Goal: Task Accomplishment & Management: Complete application form

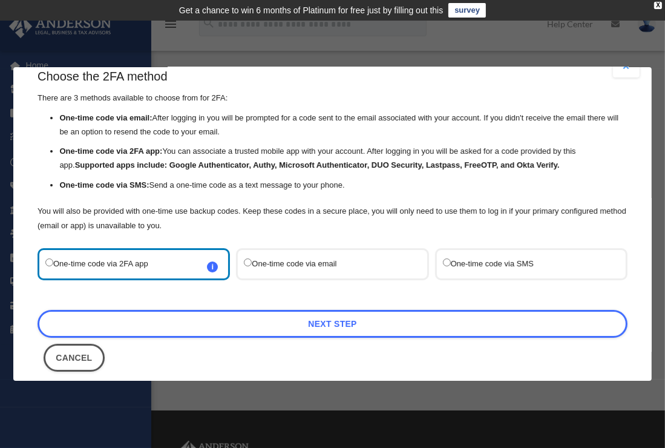
scroll to position [36, 0]
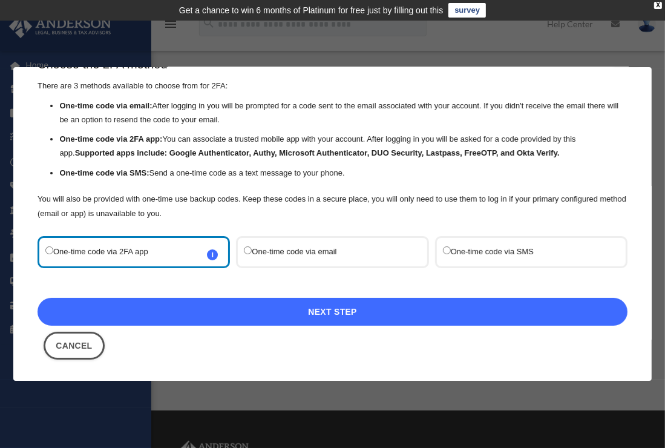
click at [147, 312] on link "Next Step" at bounding box center [333, 312] width 590 height 28
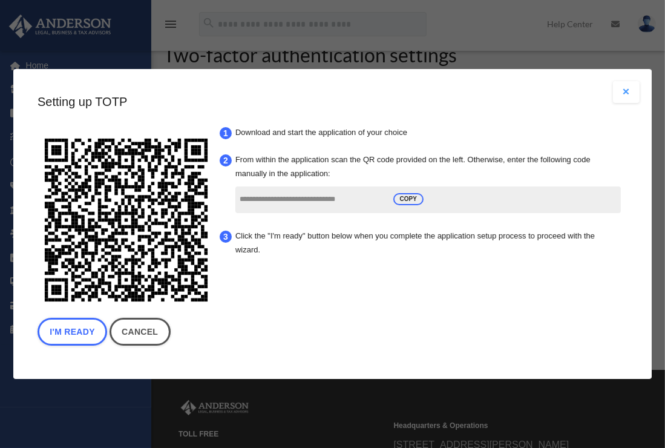
scroll to position [61, 0]
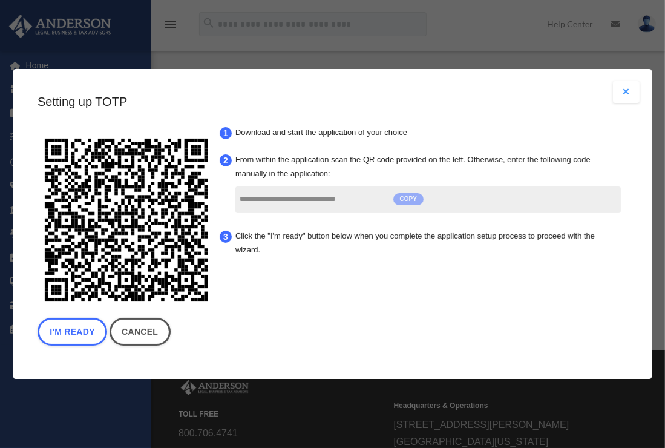
click at [407, 199] on span "COPY" at bounding box center [409, 200] width 30 height 12
click at [541, 294] on div "**********" at bounding box center [333, 222] width 590 height 259
click at [69, 331] on button "I'm Ready" at bounding box center [73, 332] width 70 height 28
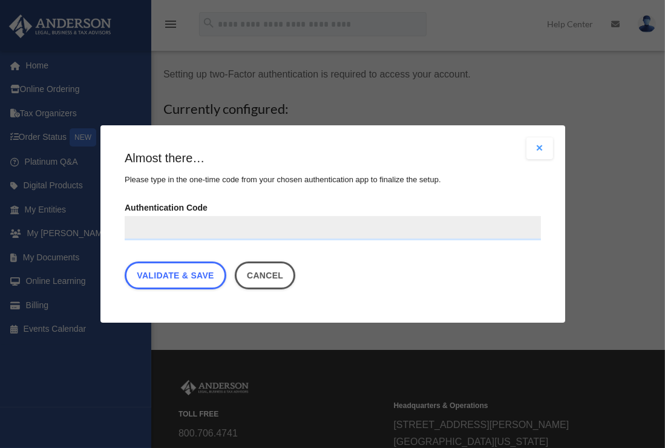
click at [153, 229] on input "Authentication Code" at bounding box center [333, 228] width 417 height 24
paste input "**********"
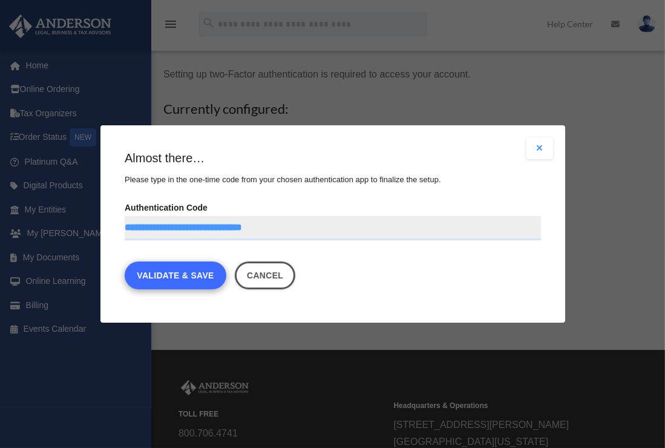
type input "**********"
click at [185, 280] on link "Validate & Save" at bounding box center [176, 276] width 102 height 28
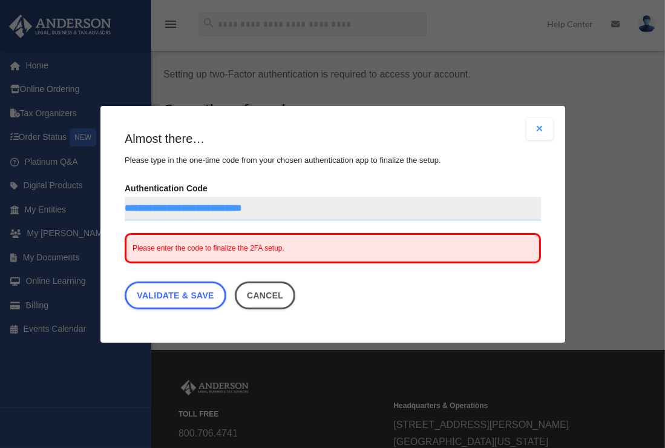
click at [228, 249] on span "Please enter the code to finalize the 2FA setup." at bounding box center [209, 248] width 152 height 8
drag, startPoint x: 319, startPoint y: 211, endPoint x: 93, endPoint y: 200, distance: 226.7
click at [93, 200] on div "Are you sure? Any unsaved changes will be lost! Yes No Choose the 2FA method Th…" at bounding box center [332, 224] width 665 height 448
click at [149, 249] on span "Please enter the code to finalize the 2FA setup." at bounding box center [209, 248] width 152 height 8
click at [147, 248] on span "Please enter the code to finalize the 2FA setup." at bounding box center [209, 248] width 152 height 8
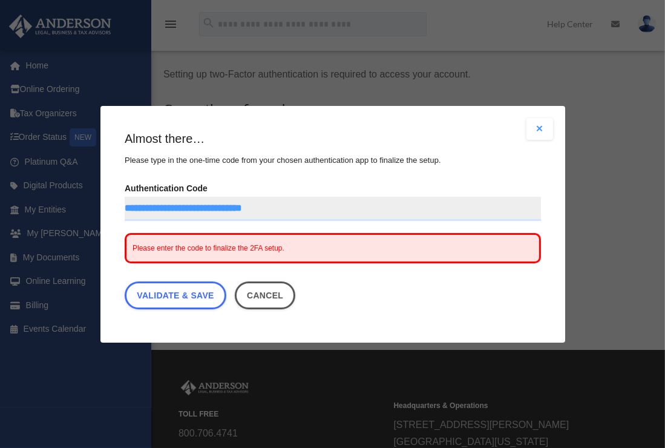
click at [146, 248] on span "Please enter the code to finalize the 2FA setup." at bounding box center [209, 248] width 152 height 8
click at [183, 297] on link "Validate & Save" at bounding box center [176, 296] width 102 height 28
click at [153, 300] on link "Validate & Save" at bounding box center [176, 296] width 102 height 28
click at [193, 248] on span "Please enter the code to finalize the 2FA setup." at bounding box center [209, 248] width 152 height 8
drag, startPoint x: 193, startPoint y: 248, endPoint x: 300, endPoint y: 251, distance: 107.2
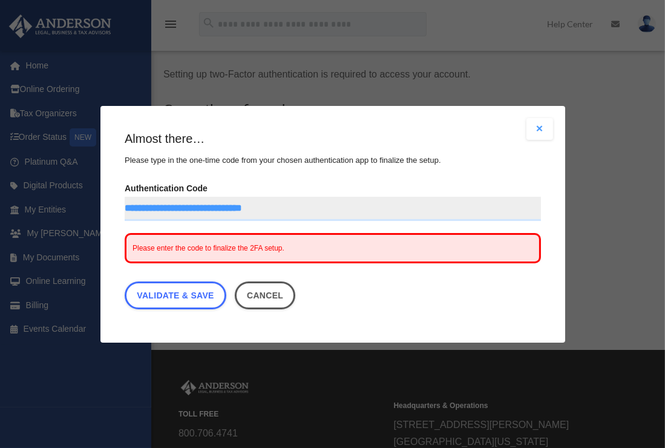
click at [300, 251] on div "Please enter the code to finalize the 2FA setup." at bounding box center [333, 248] width 417 height 30
click at [244, 248] on span "Please enter the code to finalize the 2FA setup." at bounding box center [209, 248] width 152 height 8
click at [131, 245] on div "Please enter the code to finalize the 2FA setup." at bounding box center [333, 248] width 417 height 30
click at [141, 250] on span "Please enter the code to finalize the 2FA setup." at bounding box center [209, 248] width 152 height 8
click at [140, 251] on span "Please enter the code to finalize the 2FA setup." at bounding box center [209, 248] width 152 height 8
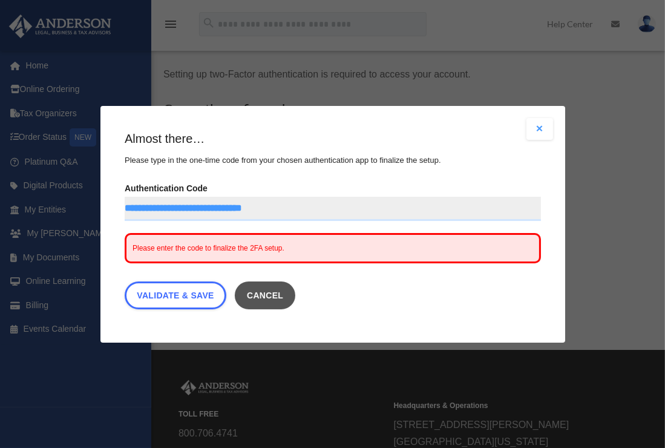
click at [283, 300] on button "Cancel" at bounding box center [264, 296] width 61 height 28
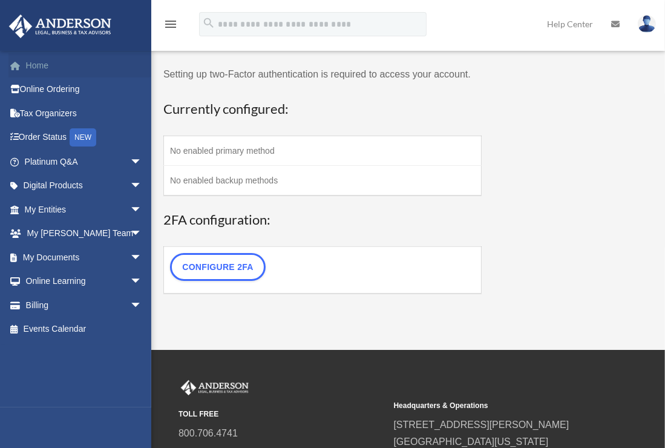
click at [32, 68] on link "Home" at bounding box center [84, 65] width 152 height 24
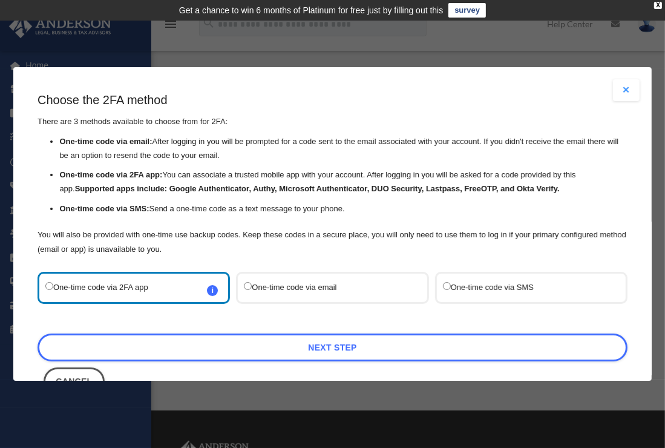
click at [621, 86] on button "Close modal" at bounding box center [626, 90] width 27 height 22
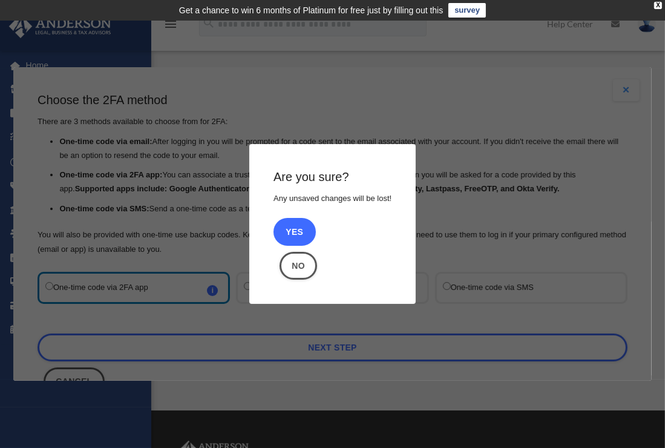
click at [302, 234] on button "Yes" at bounding box center [295, 232] width 42 height 28
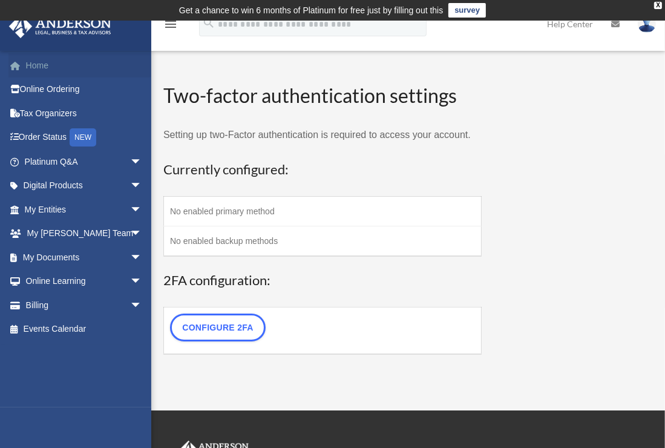
click at [48, 69] on link "Home" at bounding box center [84, 65] width 152 height 24
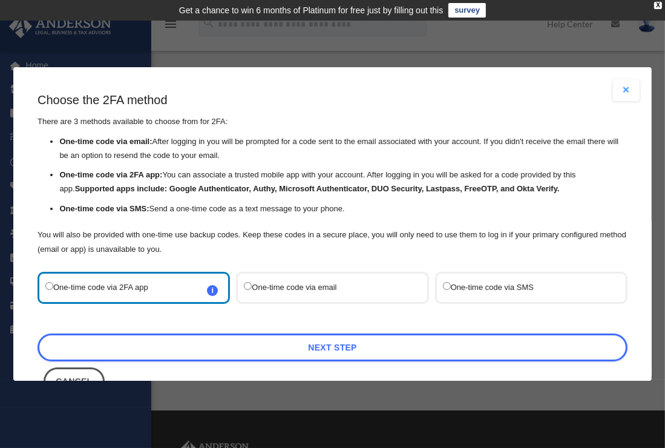
click at [302, 276] on div "One-time code via email" at bounding box center [332, 288] width 193 height 32
click at [286, 282] on label "One-time code via email" at bounding box center [326, 288] width 165 height 16
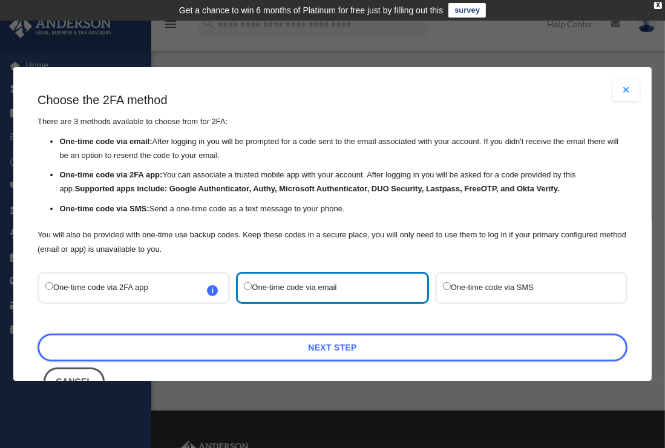
click at [526, 290] on label "One-time code via SMS" at bounding box center [525, 288] width 165 height 16
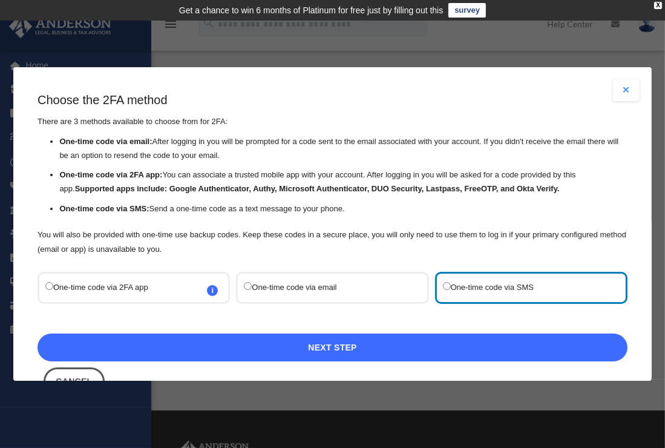
click at [325, 342] on link "Next Step" at bounding box center [333, 348] width 590 height 28
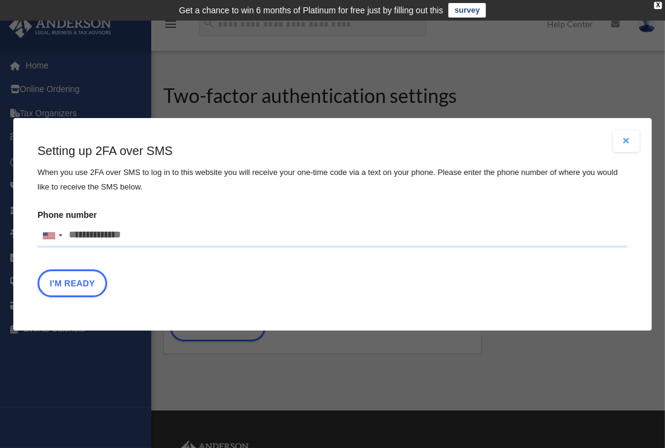
click at [108, 234] on input "Phone number United States +1 United Kingdom +44 Afghanistan (‫افغانستان‬‎) +93…" at bounding box center [333, 235] width 590 height 24
type input "**********"
click at [75, 283] on button "I'm Ready" at bounding box center [73, 283] width 70 height 28
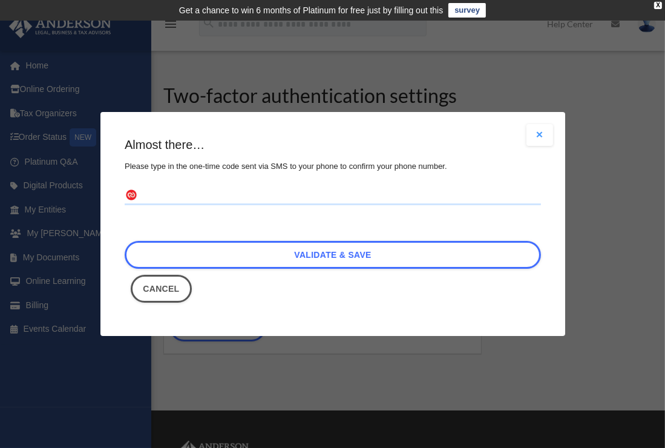
click at [245, 198] on input "text" at bounding box center [333, 195] width 417 height 19
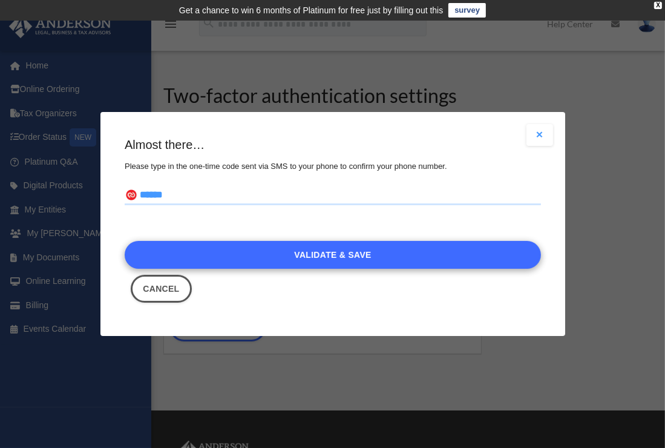
type input "******"
click at [345, 258] on link "Validate & Save" at bounding box center [333, 255] width 417 height 28
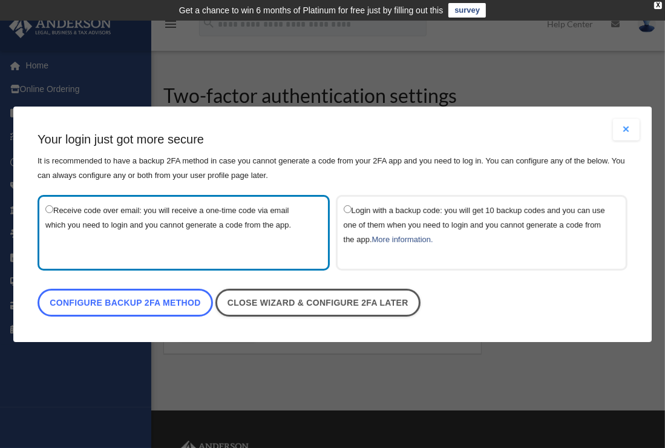
click at [126, 304] on link "Configure backup 2FA method" at bounding box center [126, 303] width 176 height 28
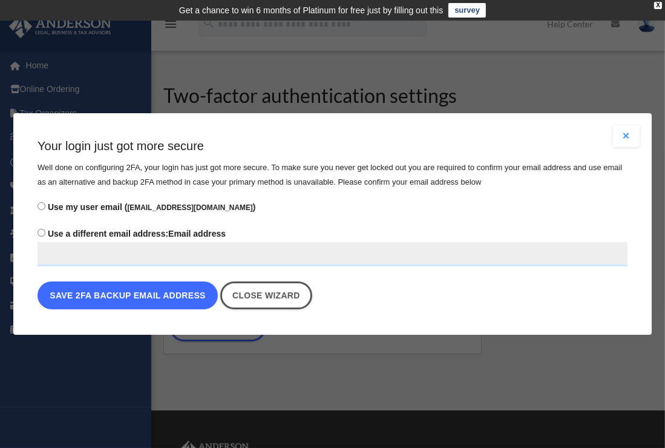
click at [95, 293] on button "Save 2FA backup email address" at bounding box center [128, 296] width 180 height 28
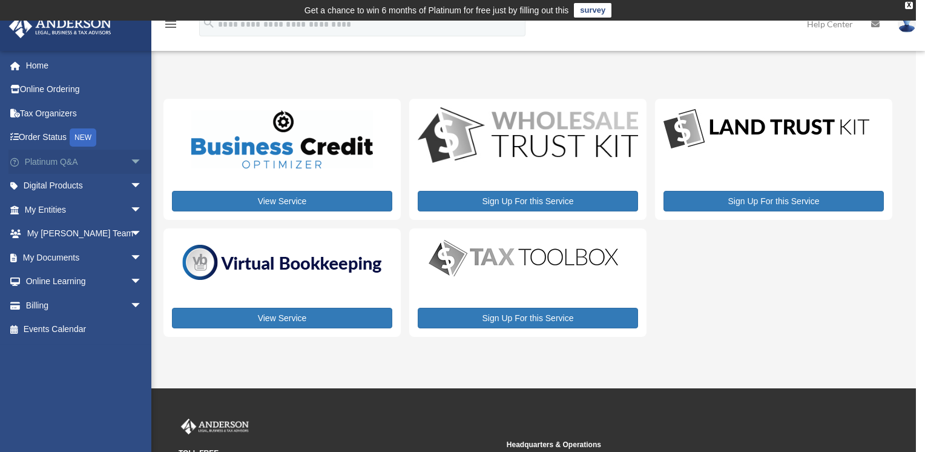
click at [45, 161] on link "Platinum Q&A arrow_drop_down" at bounding box center [84, 162] width 152 height 24
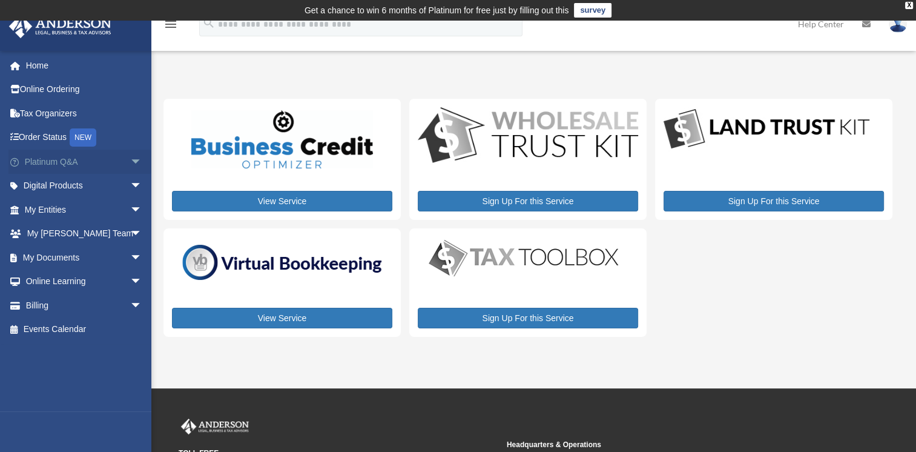
click at [130, 161] on span "arrow_drop_down" at bounding box center [142, 162] width 24 height 25
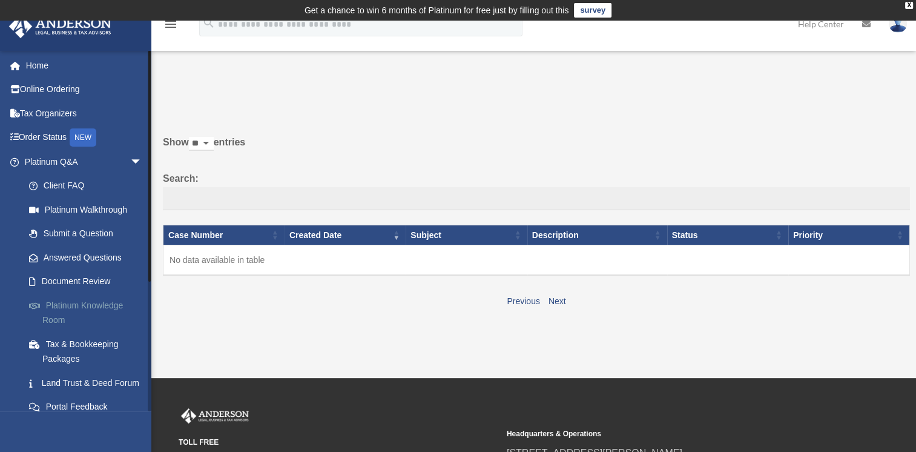
click at [69, 306] on link "Platinum Knowledge Room" at bounding box center [88, 312] width 143 height 39
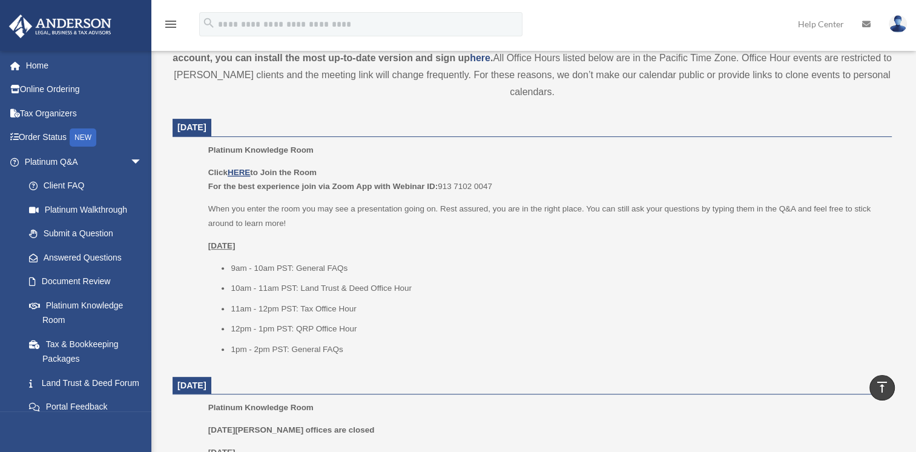
scroll to position [507, 0]
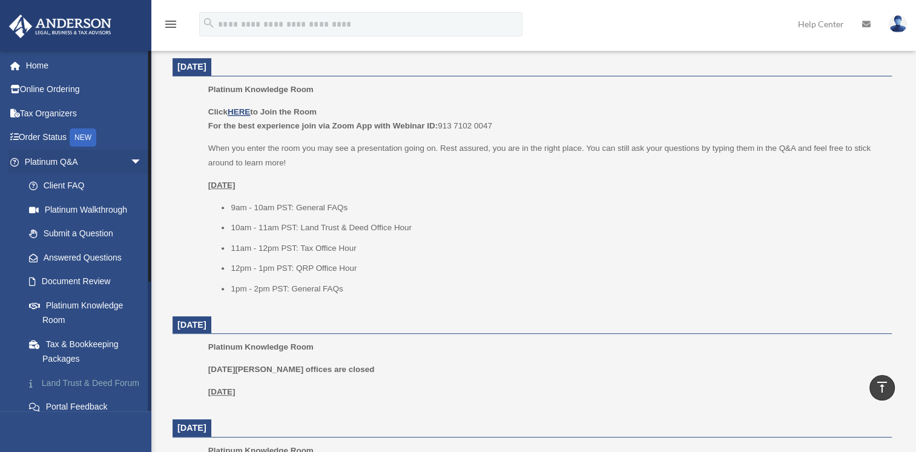
click at [53, 381] on link "Land Trust & Deed Forum" at bounding box center [88, 383] width 143 height 24
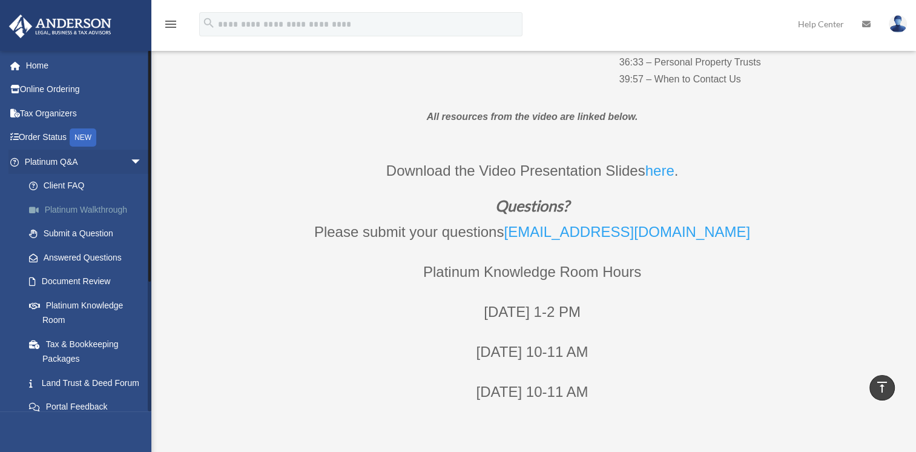
scroll to position [426, 0]
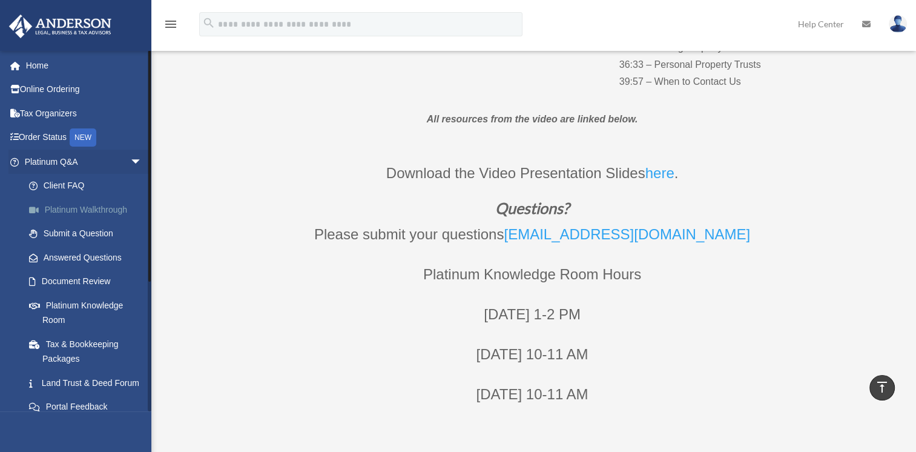
click at [70, 209] on link "Platinum Walkthrough" at bounding box center [88, 209] width 143 height 24
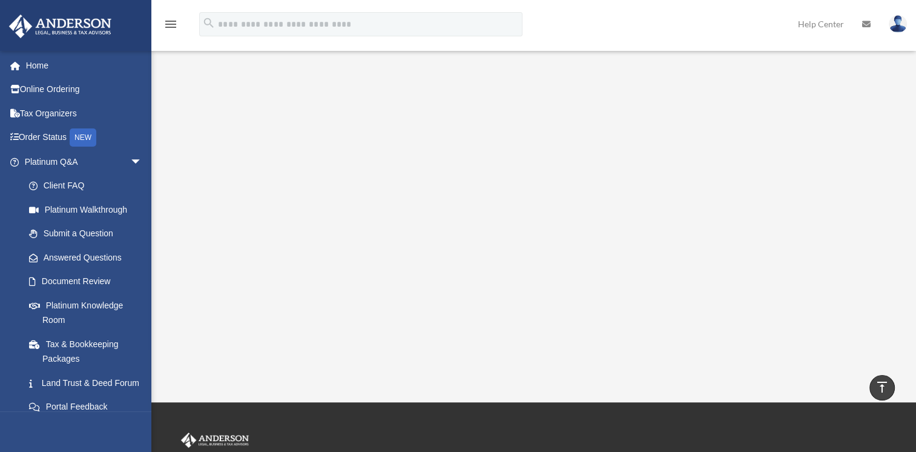
scroll to position [61, 0]
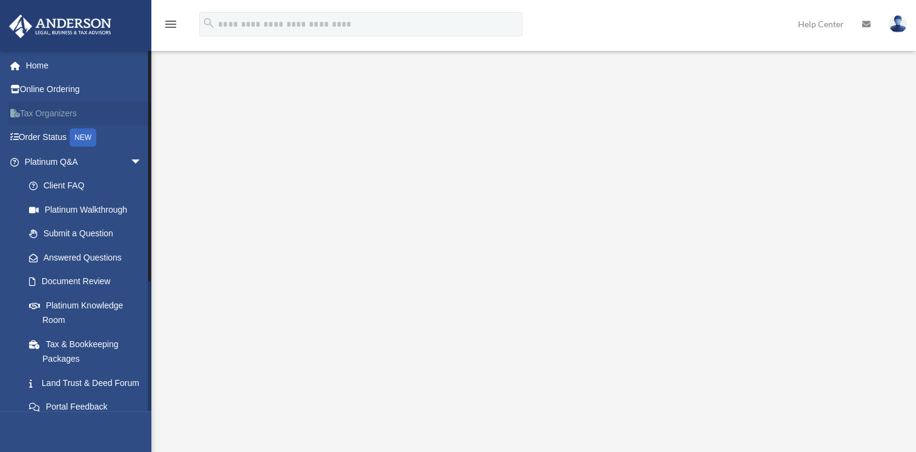
click at [43, 111] on link "Tax Organizers" at bounding box center [84, 113] width 152 height 24
click at [84, 232] on link "Submit a Question" at bounding box center [88, 234] width 143 height 24
click at [91, 230] on link "Submit a Question" at bounding box center [88, 234] width 143 height 24
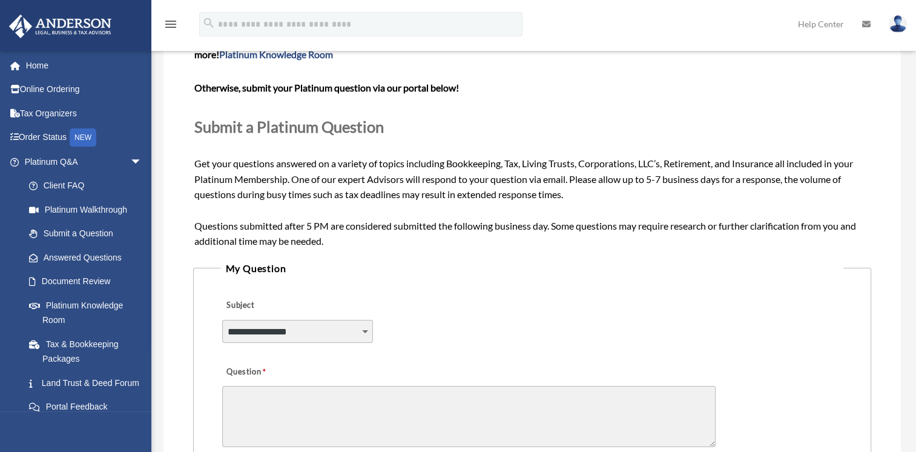
scroll to position [121, 0]
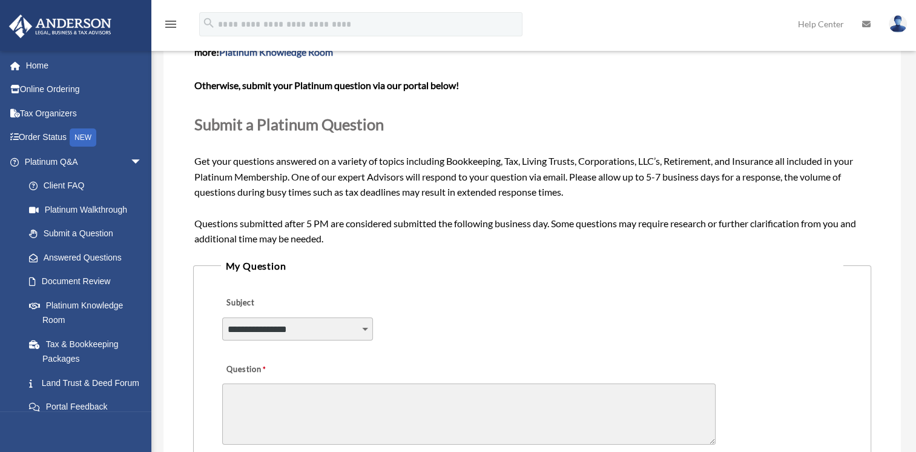
click at [363, 328] on select "**********" at bounding box center [297, 328] width 151 height 23
click at [448, 314] on div "**********" at bounding box center [532, 321] width 623 height 66
click at [84, 280] on link "Document Review" at bounding box center [88, 281] width 143 height 24
click at [92, 279] on link "Document Review" at bounding box center [88, 281] width 143 height 24
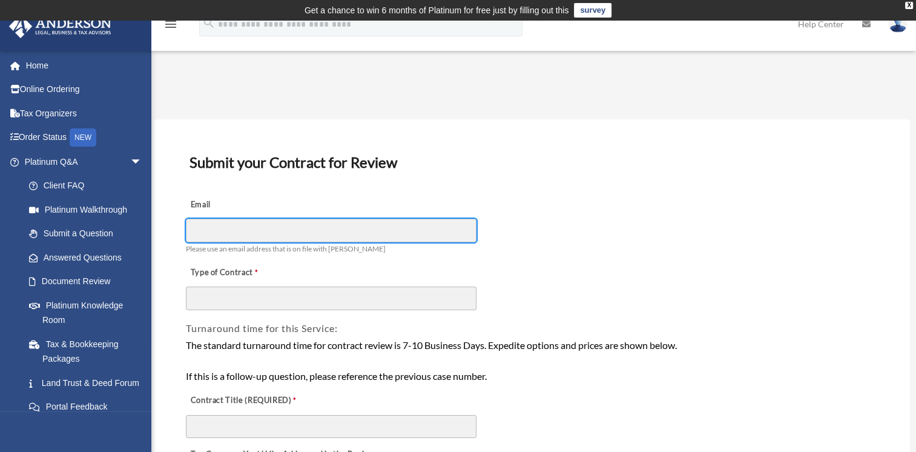
click at [223, 228] on input "Email" at bounding box center [331, 230] width 291 height 23
type input "**********"
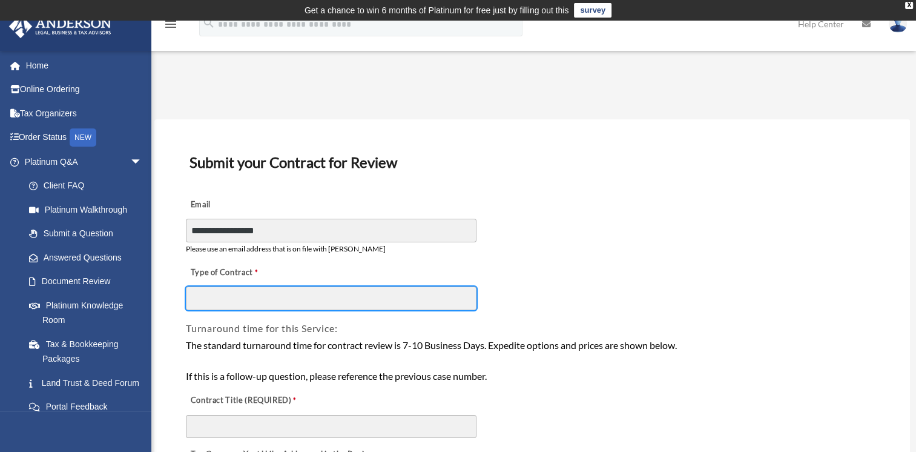
click at [226, 303] on input "Type of Contract" at bounding box center [331, 297] width 291 height 23
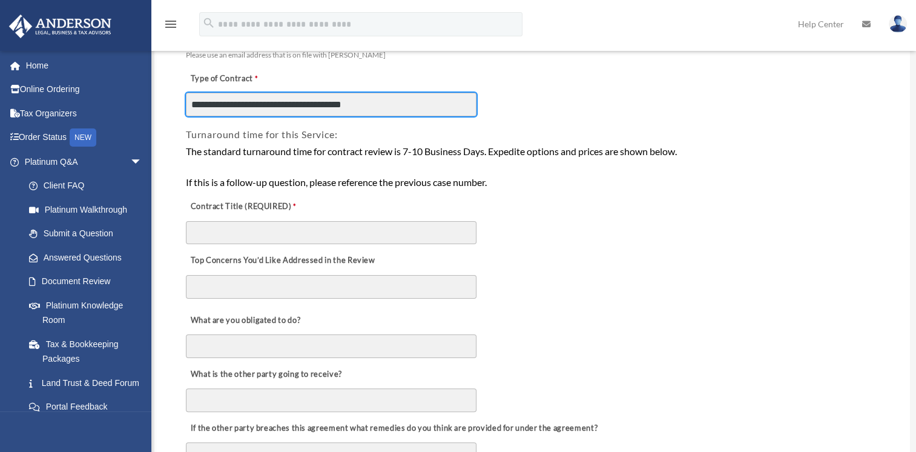
scroll to position [242, 0]
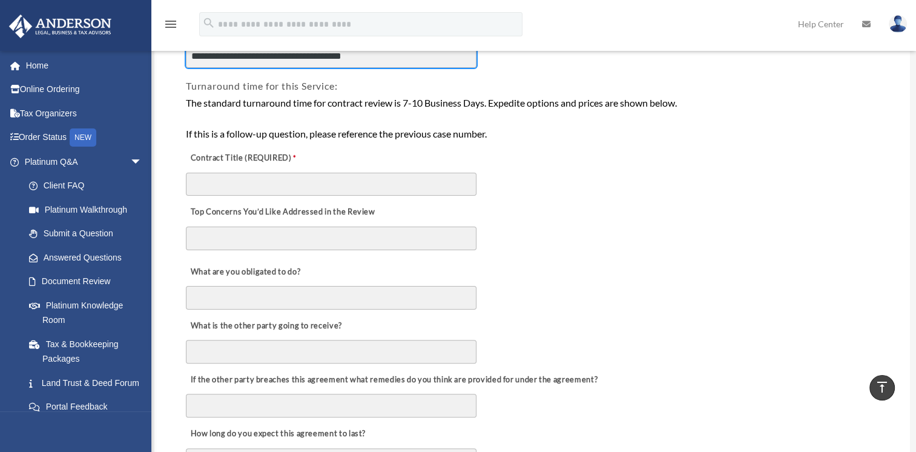
type input "**********"
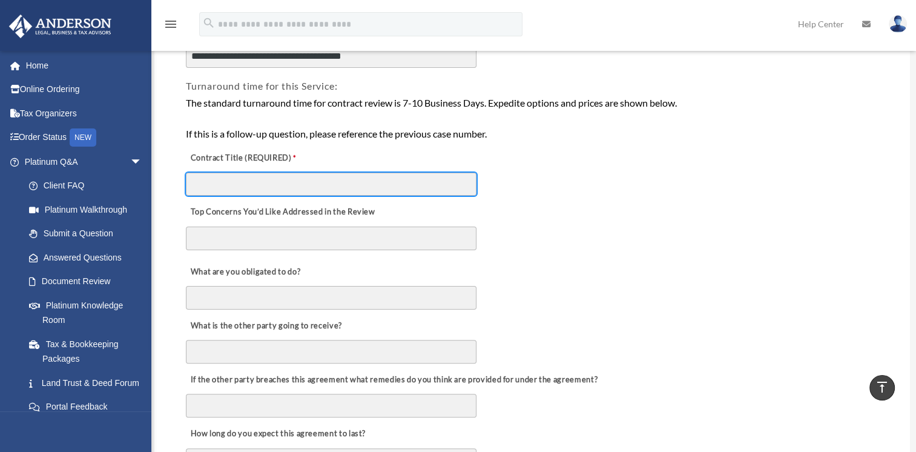
click at [254, 185] on input "Contract Title (REQUIRED)" at bounding box center [331, 184] width 291 height 23
type input "**********"
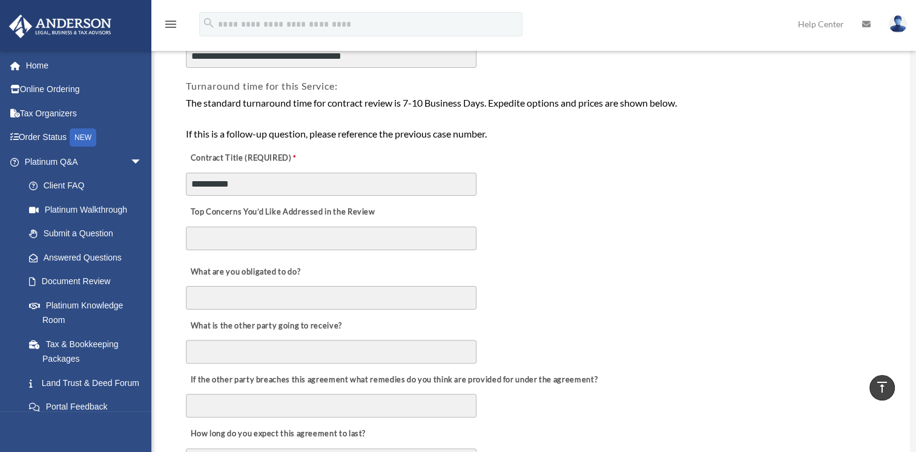
click at [268, 237] on textarea "Top Concerns You’d Like Addressed in the Review" at bounding box center [331, 238] width 291 height 24
type textarea "**********"
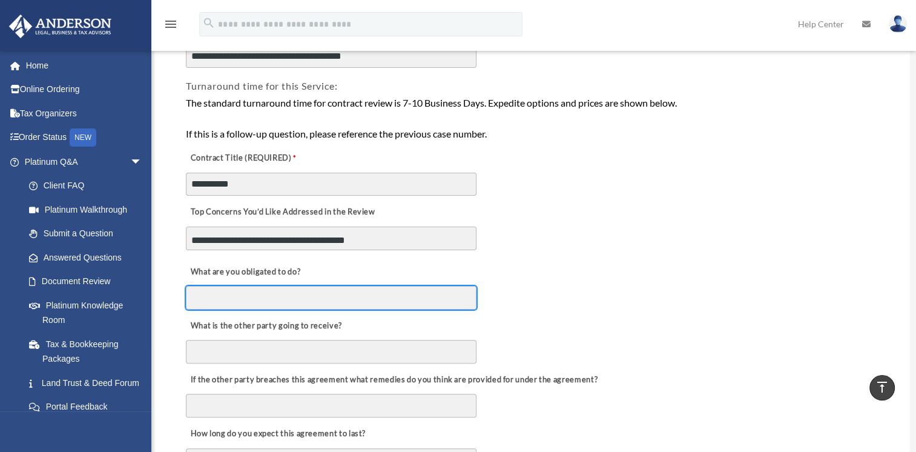
click at [239, 292] on input "What are you obligated to do?" at bounding box center [331, 297] width 291 height 23
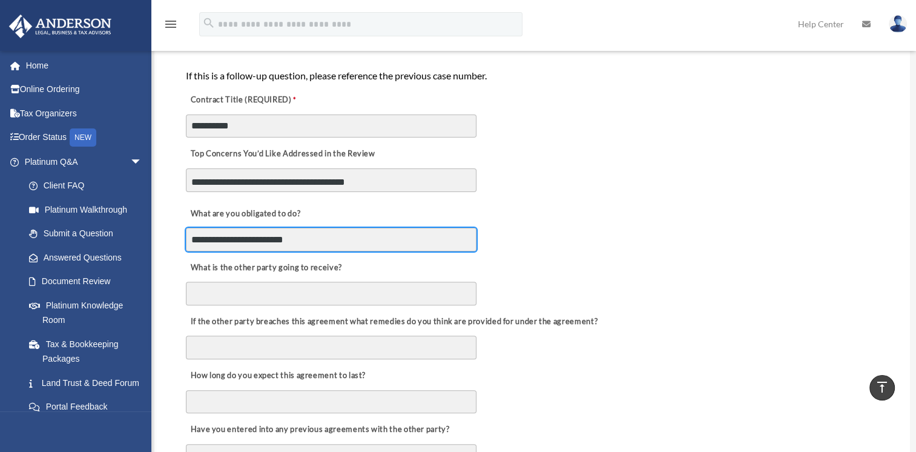
scroll to position [363, 0]
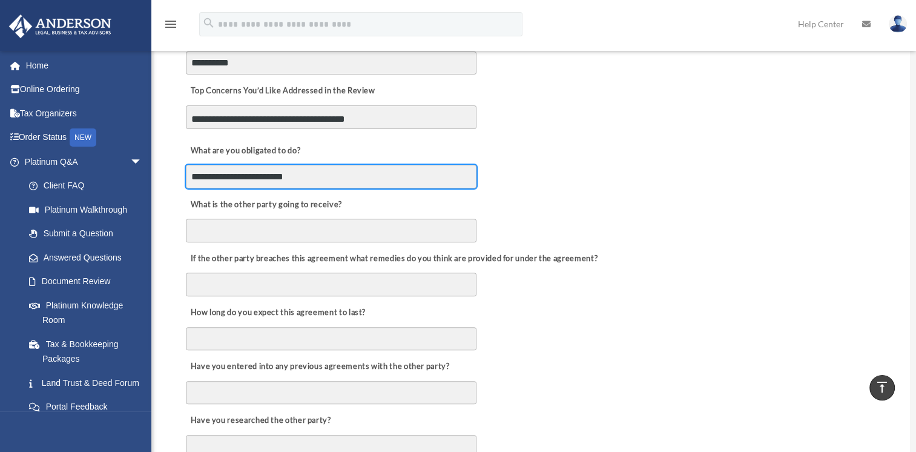
type input "**********"
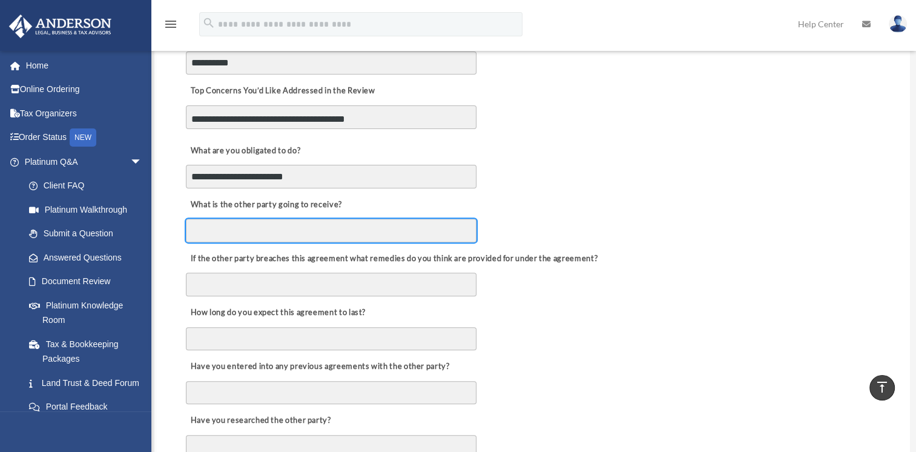
click at [286, 232] on input "What is the other party going to receive?" at bounding box center [331, 230] width 291 height 23
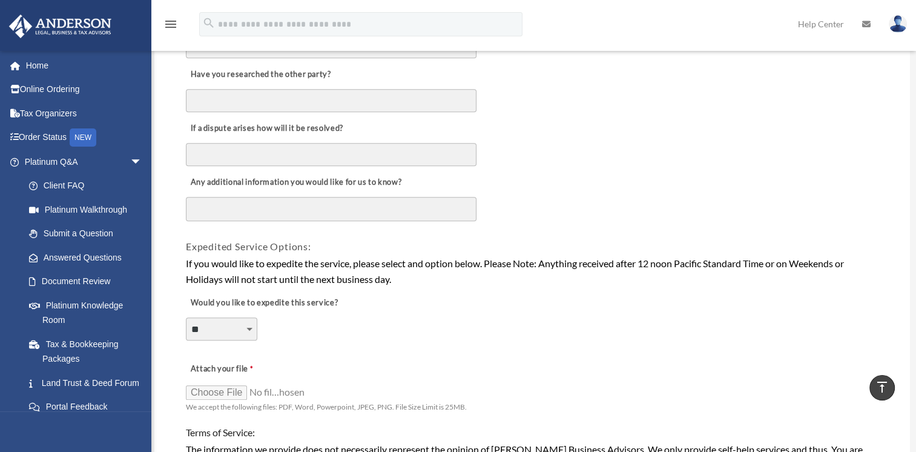
scroll to position [727, 0]
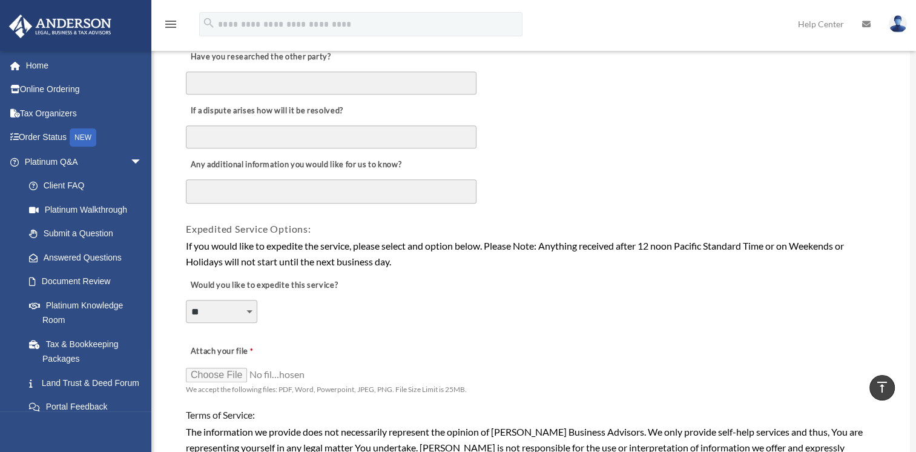
type input "**********"
click at [230, 369] on input "Attach your file" at bounding box center [246, 374] width 121 height 17
type input "**********"
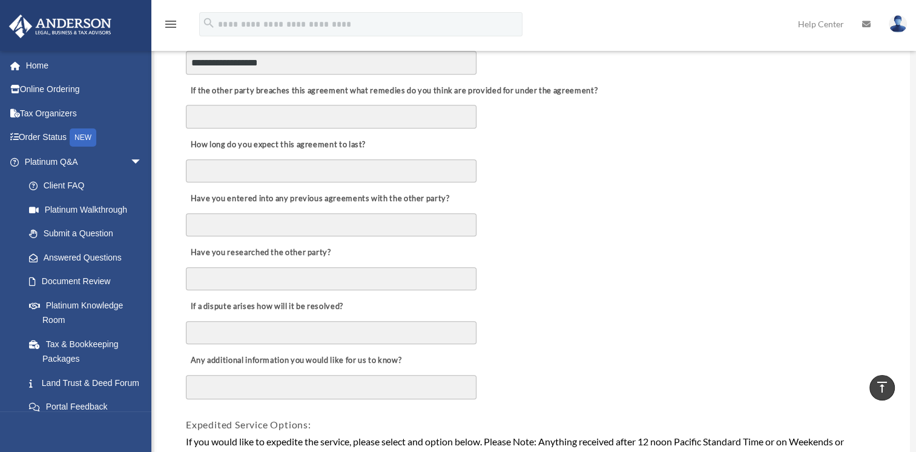
scroll to position [424, 0]
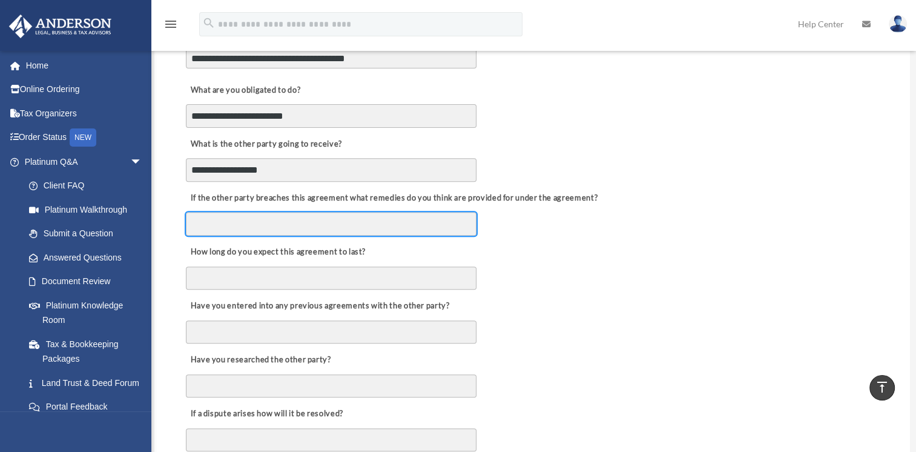
click at [292, 222] on input "If the other party breaches this agreement what remedies do you think are provi…" at bounding box center [331, 223] width 291 height 23
type input "**********"
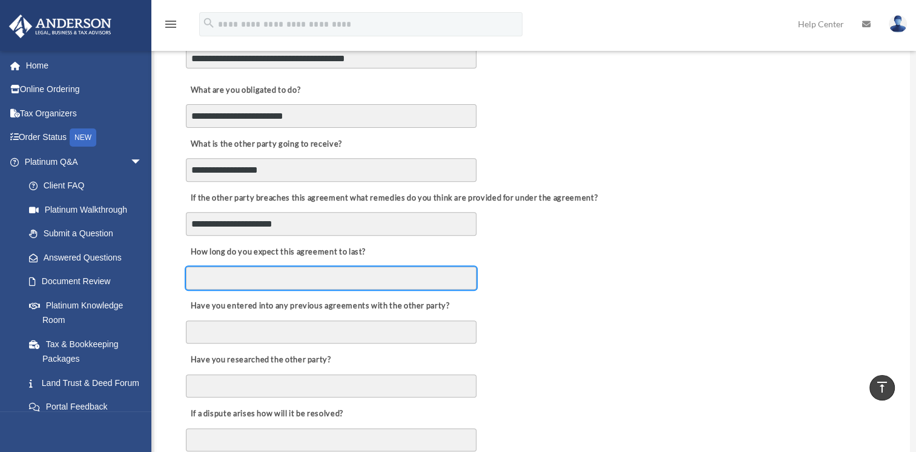
click at [285, 273] on input "How long do you expect this agreement to last?" at bounding box center [331, 277] width 291 height 23
type input "*****"
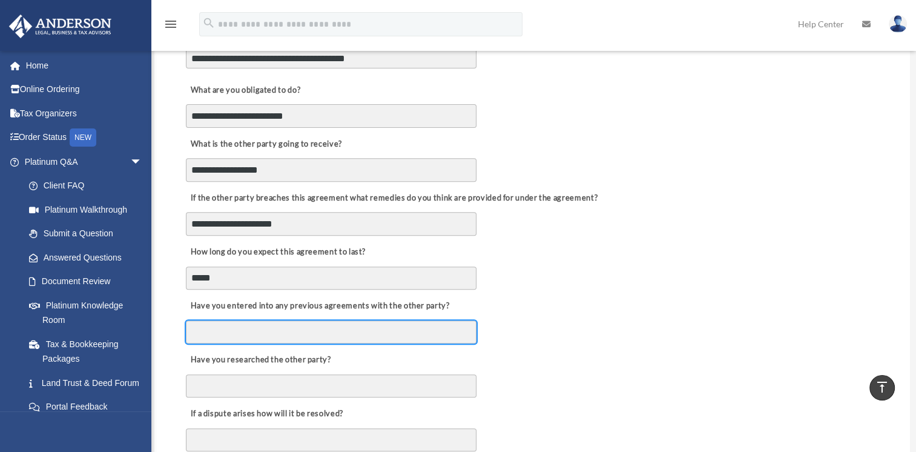
click at [336, 323] on input "Have you entered into any previous agreements with the other party?" at bounding box center [331, 331] width 291 height 23
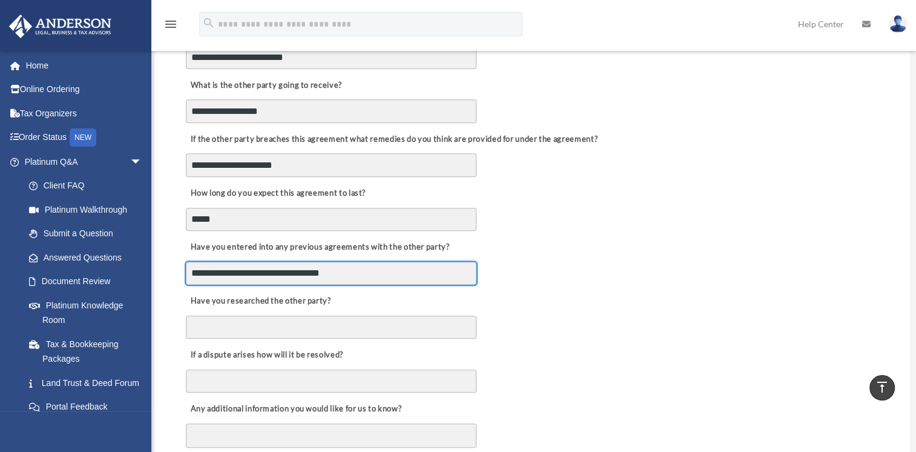
scroll to position [545, 0]
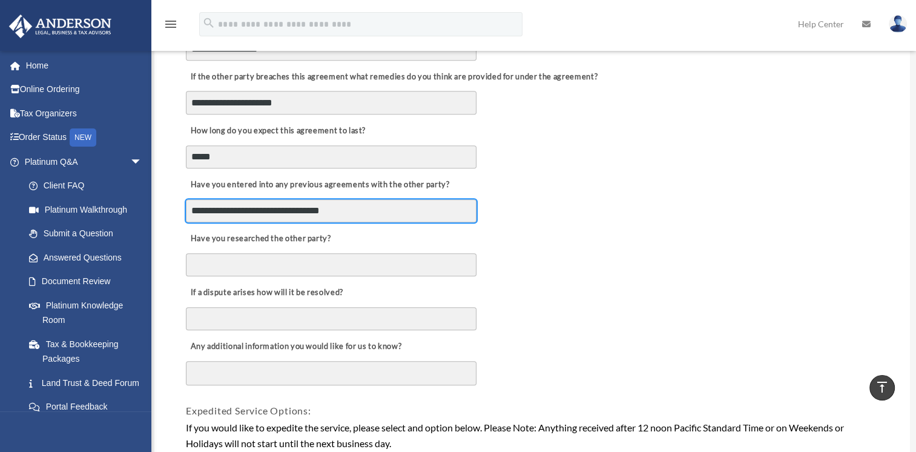
type input "**********"
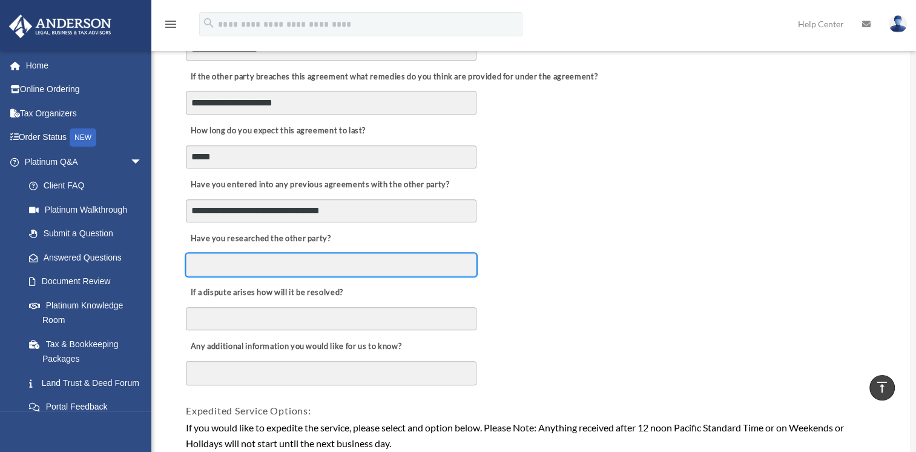
click at [305, 259] on input "Have you researched the other party?" at bounding box center [331, 264] width 291 height 23
type input "**"
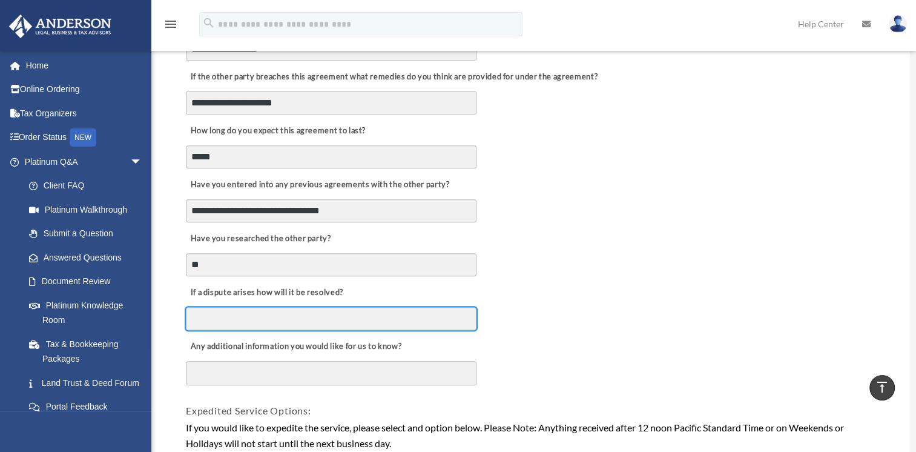
click at [239, 309] on input "If a dispute arises how will it be resolved?" at bounding box center [331, 318] width 291 height 23
type input "**********"
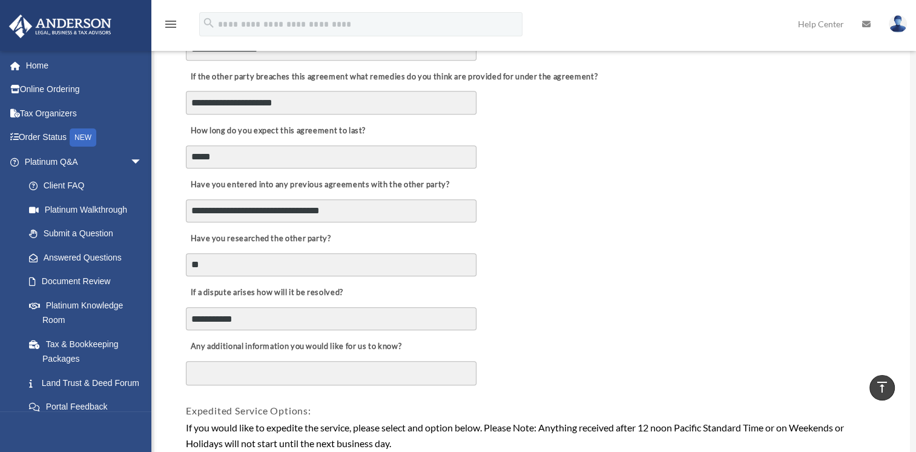
click at [341, 362] on textarea "Any additional information you would like for us to know?" at bounding box center [331, 373] width 291 height 24
type textarea "*"
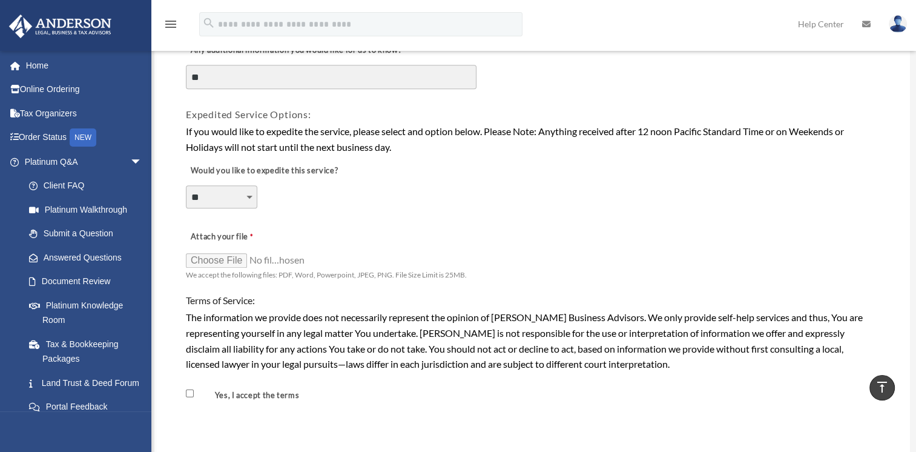
scroll to position [848, 0]
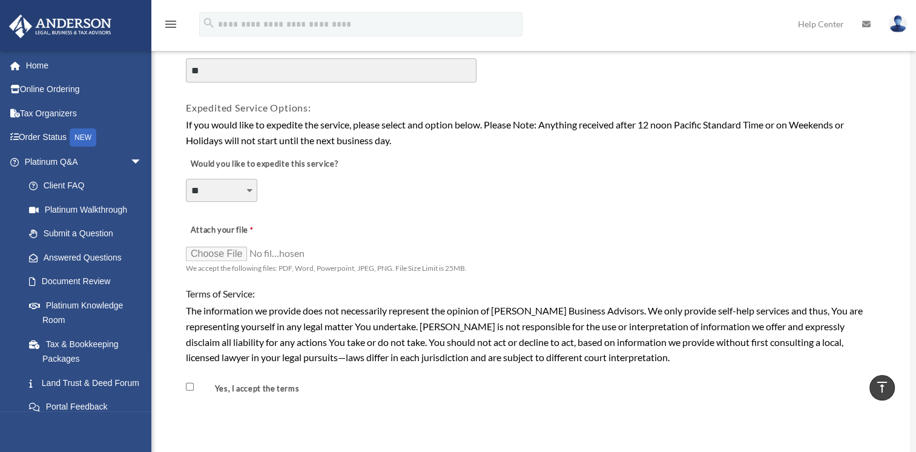
type textarea "**"
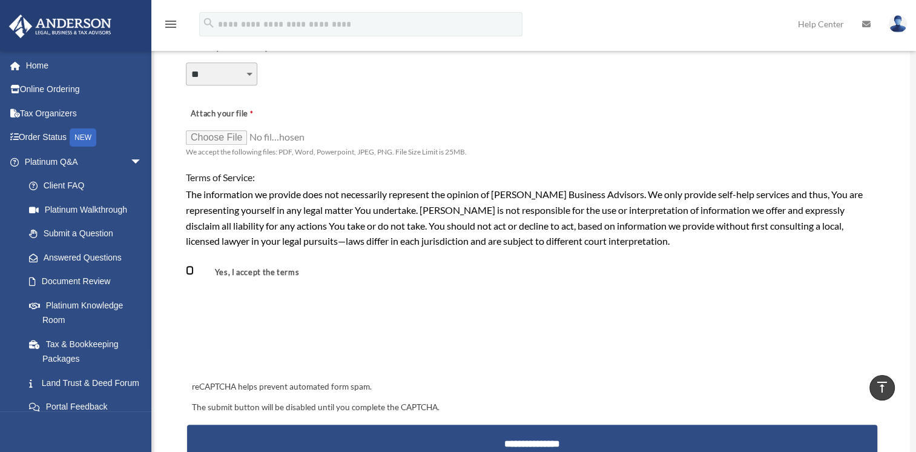
scroll to position [969, 0]
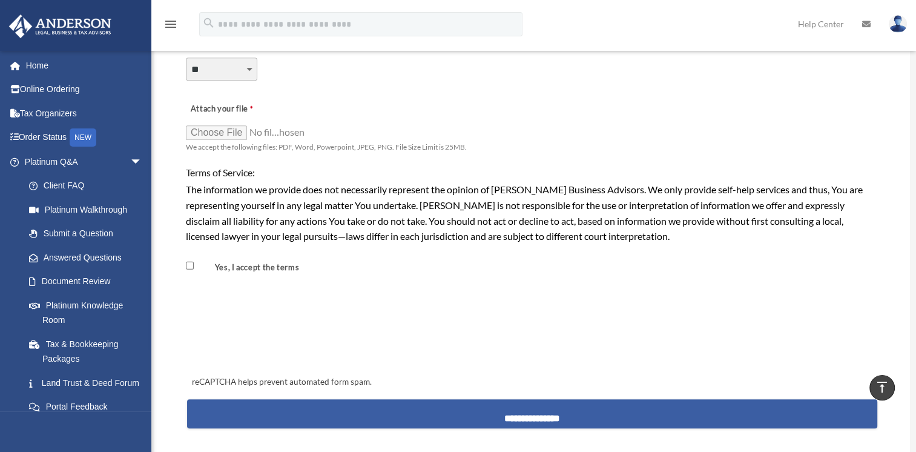
click at [491, 406] on input "**********" at bounding box center [532, 413] width 690 height 29
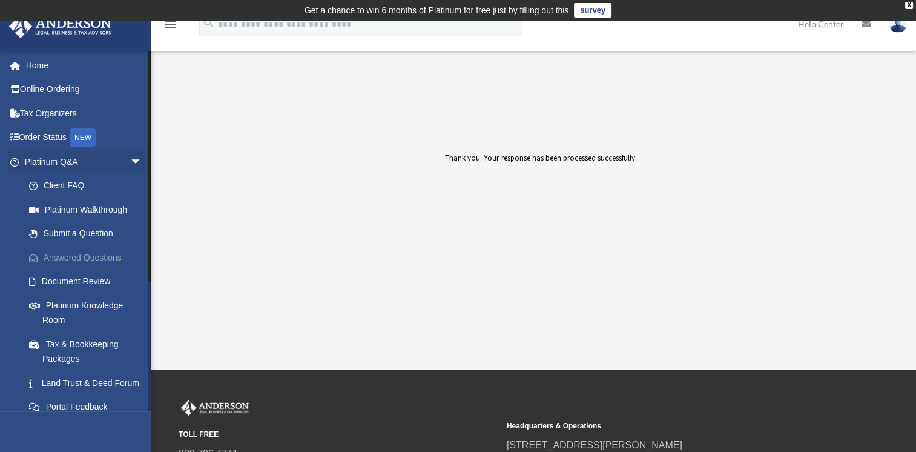
click at [61, 257] on link "Answered Questions" at bounding box center [88, 257] width 143 height 24
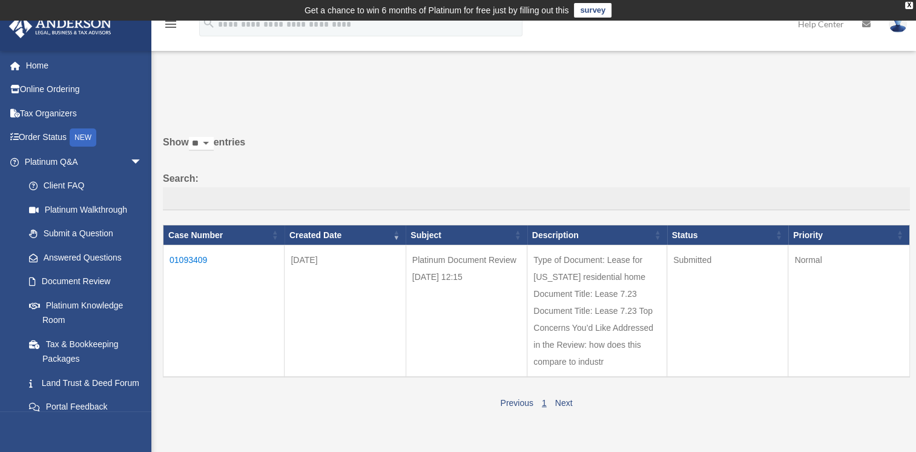
drag, startPoint x: 828, startPoint y: 255, endPoint x: 794, endPoint y: 263, distance: 34.8
click at [794, 263] on td "Normal" at bounding box center [849, 311] width 122 height 132
click at [578, 268] on td "Type of Document: Lease for [US_STATE] residential home Document Title: Lease 7…" at bounding box center [597, 311] width 140 height 132
click at [130, 163] on span "arrow_drop_down" at bounding box center [142, 162] width 24 height 25
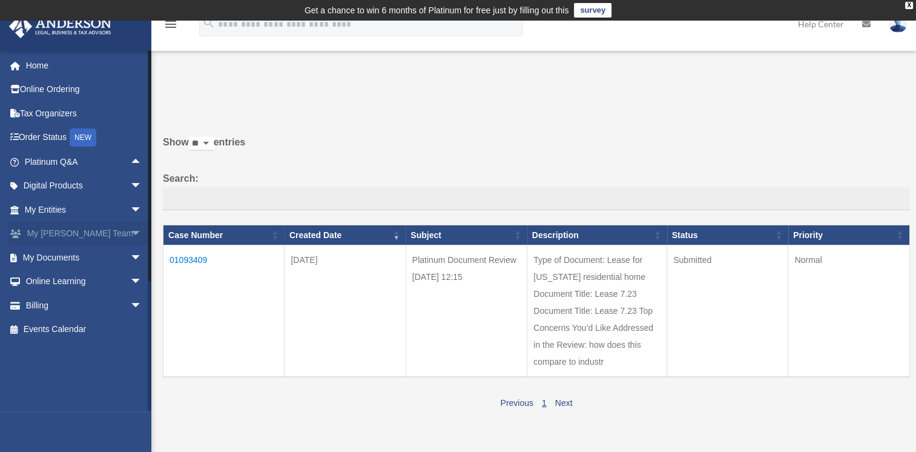
click at [58, 236] on link "My Anderson Team arrow_drop_down" at bounding box center [84, 234] width 152 height 24
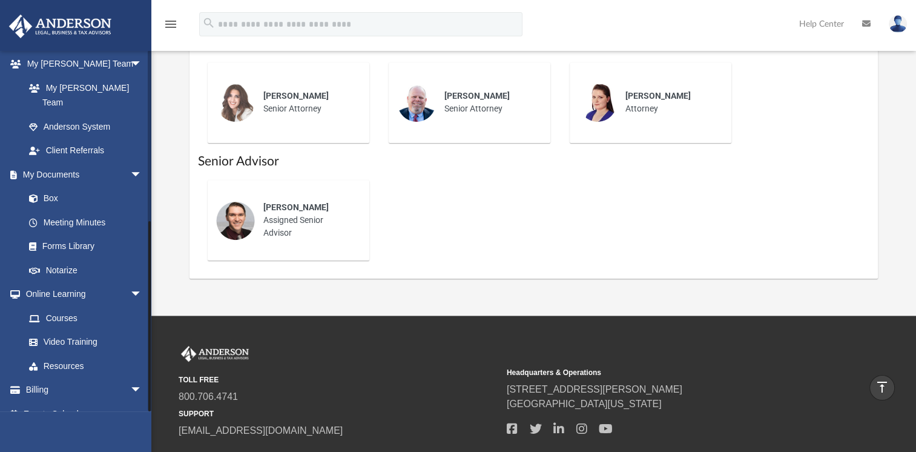
scroll to position [315, 0]
click at [82, 232] on link "Forms Library" at bounding box center [88, 244] width 143 height 24
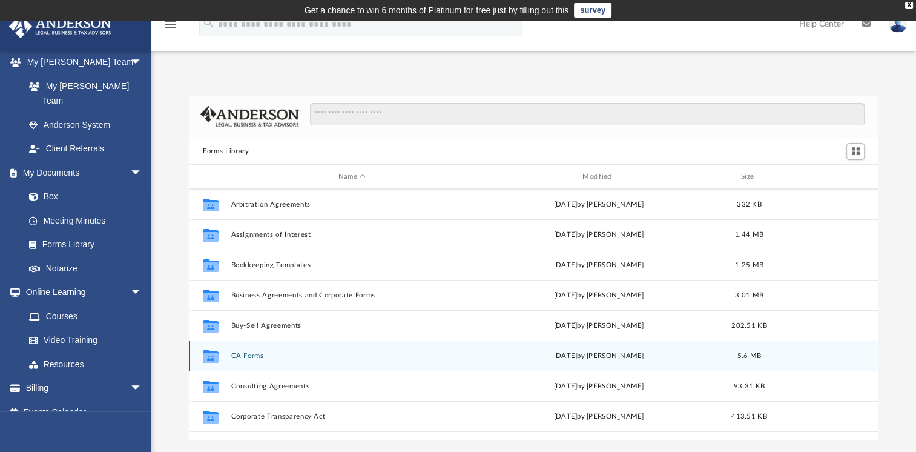
scroll to position [121, 0]
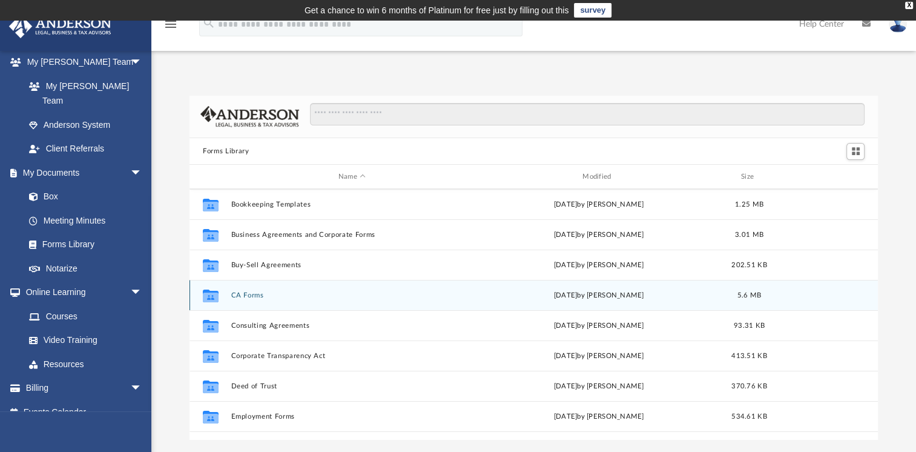
click at [283, 302] on div "Collaborated Folder CA Forms Thu Jul 13 2023 by Taryn Biever 5.6 MB" at bounding box center [534, 295] width 688 height 30
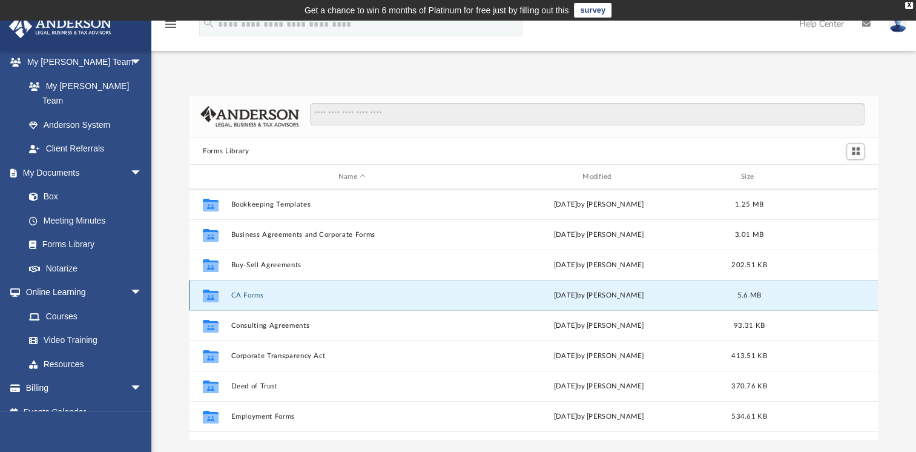
click at [283, 302] on div "Collaborated Folder CA Forms Thu Jul 13 2023 by Taryn Biever 5.6 MB" at bounding box center [534, 295] width 688 height 30
click at [232, 292] on button "CA Forms" at bounding box center [352, 295] width 242 height 8
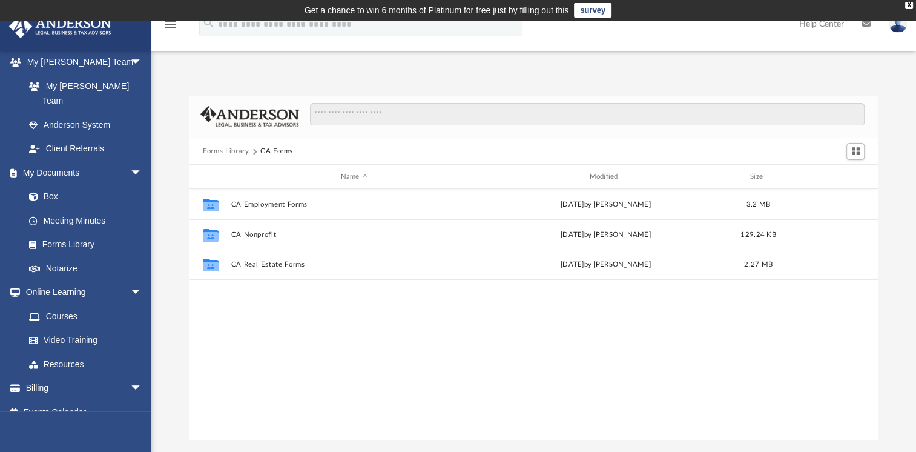
scroll to position [0, 0]
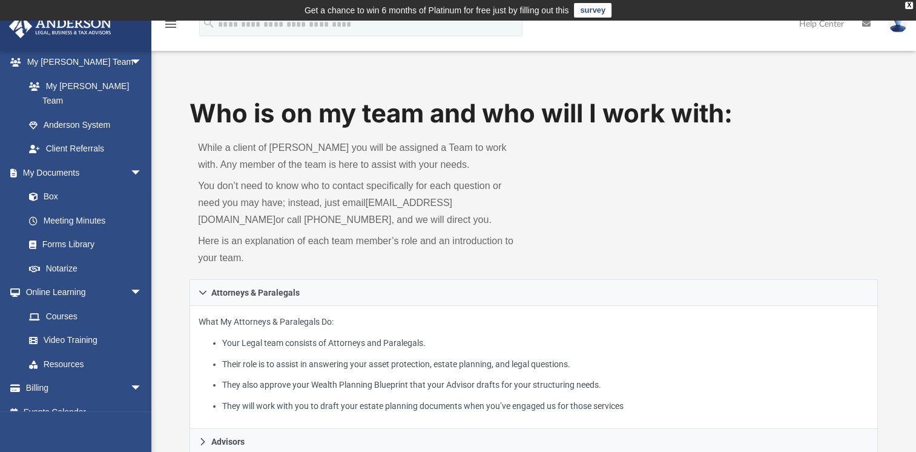
scroll to position [666, 0]
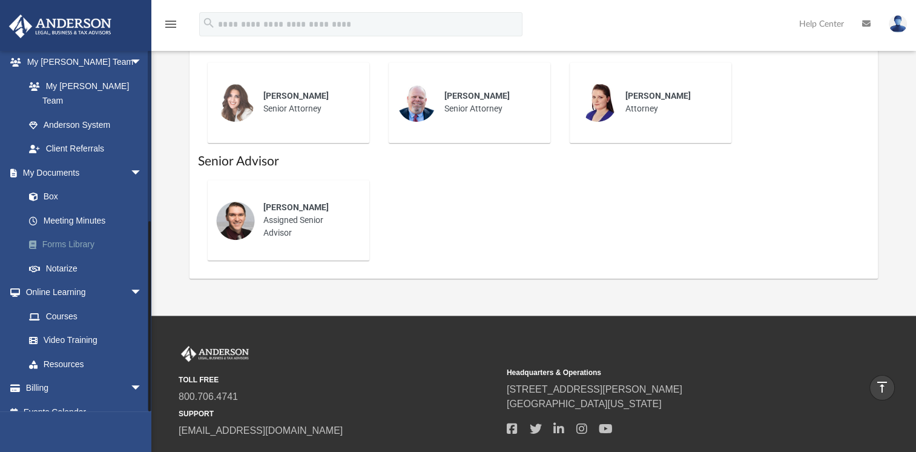
click at [77, 232] on link "Forms Library" at bounding box center [88, 244] width 143 height 24
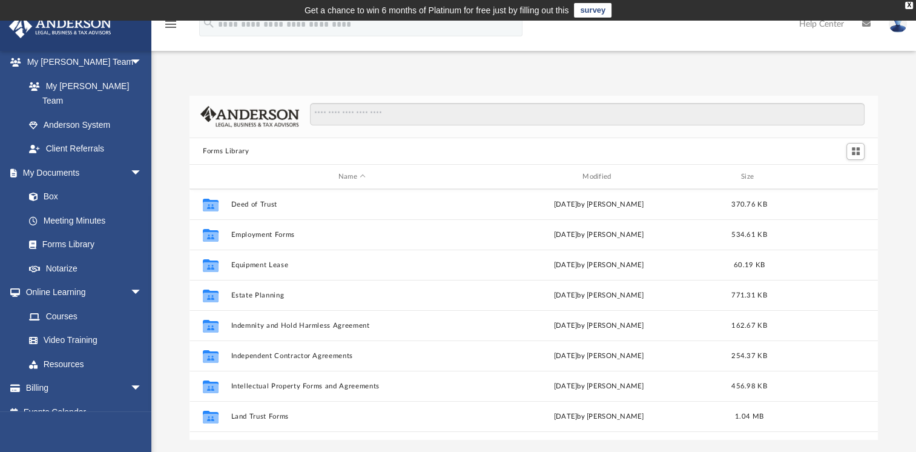
scroll to position [242, 0]
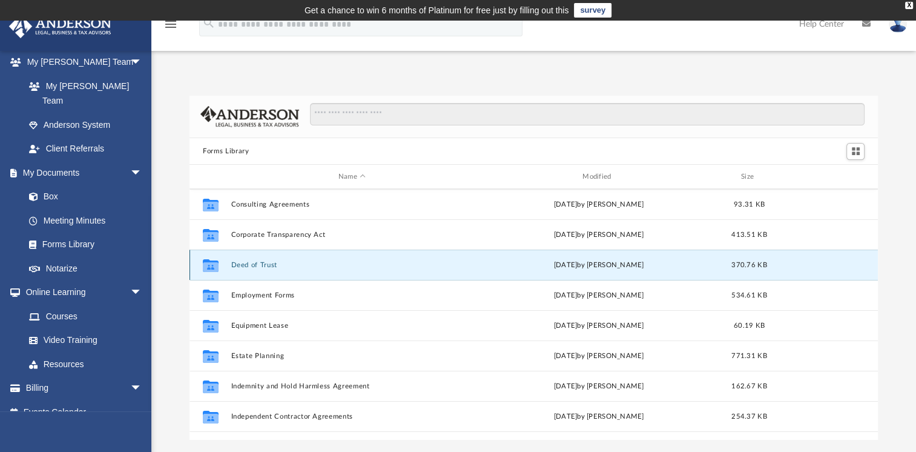
click at [262, 265] on button "Deed of Trust" at bounding box center [352, 265] width 242 height 8
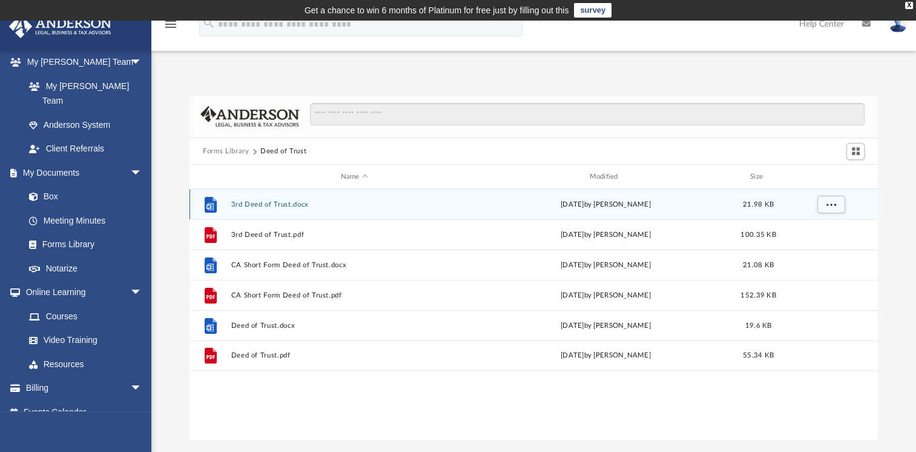
scroll to position [0, 0]
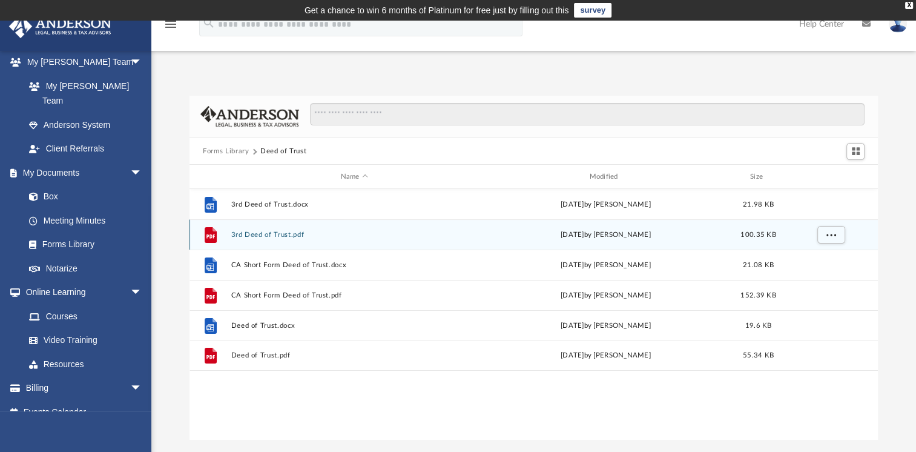
click at [274, 233] on button "3rd Deed of Trust.pdf" at bounding box center [354, 235] width 246 height 8
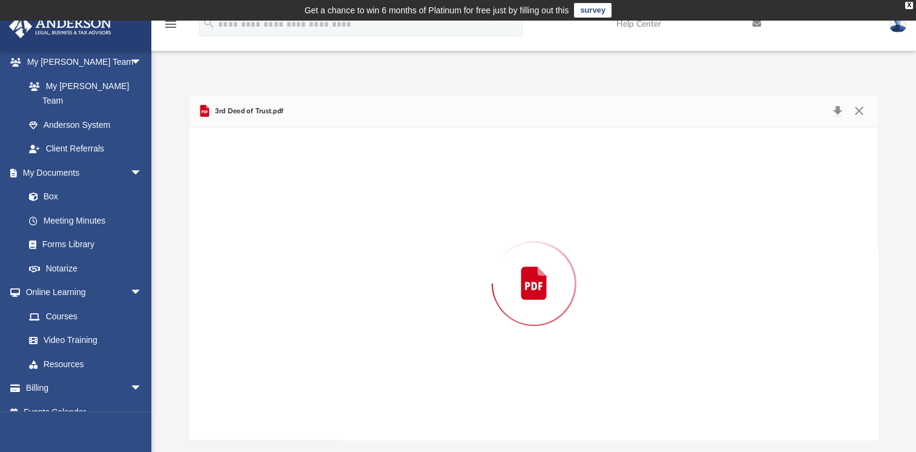
click at [274, 233] on div "Preview" at bounding box center [534, 283] width 688 height 312
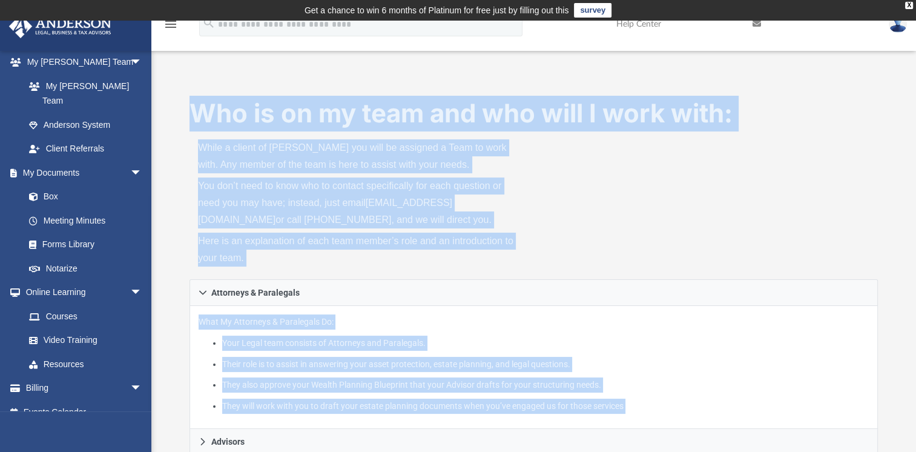
scroll to position [666, 0]
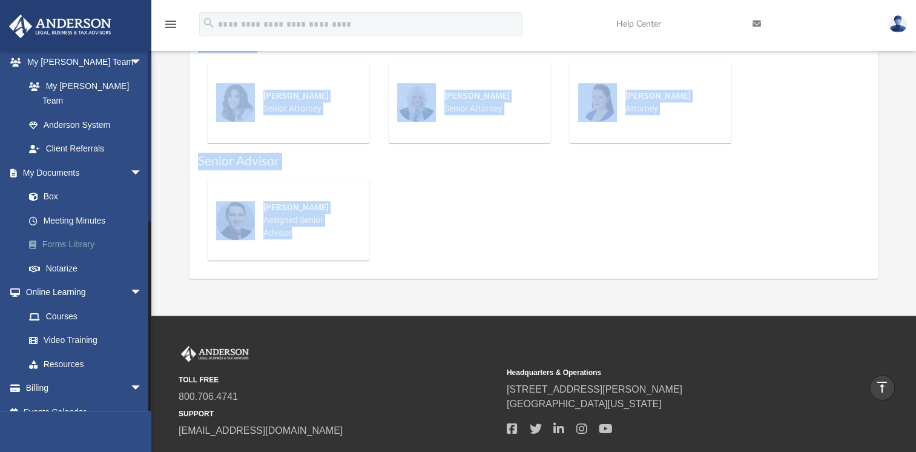
click at [94, 232] on link "Forms Library" at bounding box center [88, 244] width 143 height 24
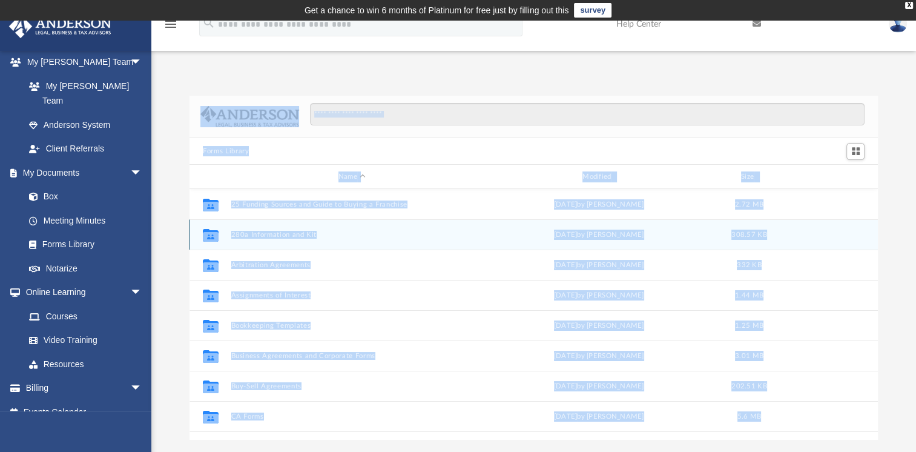
click at [515, 240] on div "Collaborated Folder 280a Information and Kit Wed Nov 13 2024 by Mary Acree 308.…" at bounding box center [534, 234] width 688 height 30
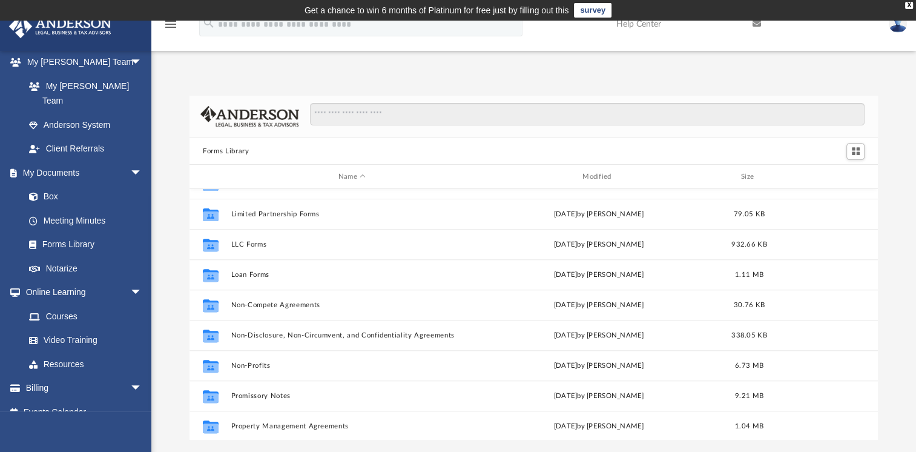
scroll to position [547, 0]
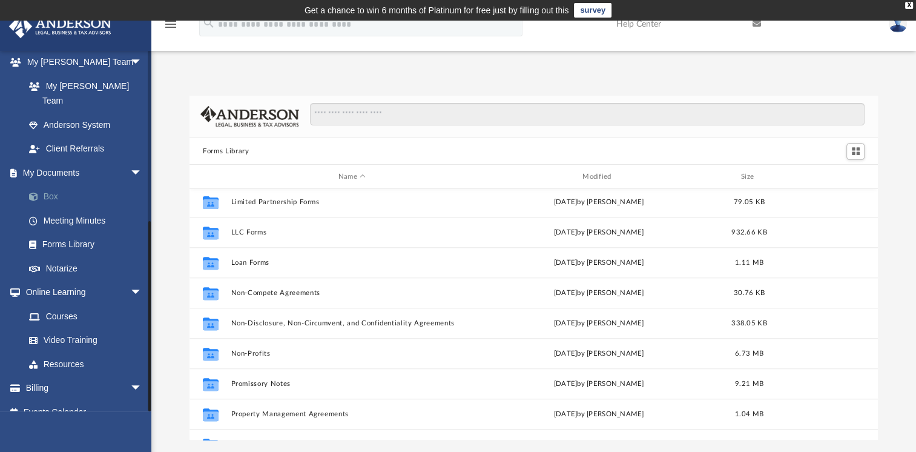
click at [64, 185] on link "Box" at bounding box center [88, 197] width 143 height 24
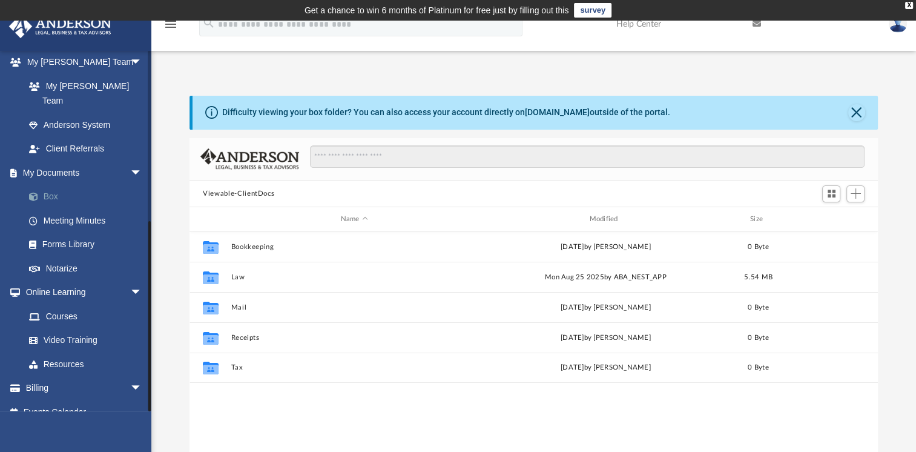
click at [36, 193] on span at bounding box center [40, 197] width 8 height 8
click at [852, 192] on span "Add" at bounding box center [856, 193] width 10 height 10
click at [831, 216] on li "Upload" at bounding box center [838, 217] width 39 height 13
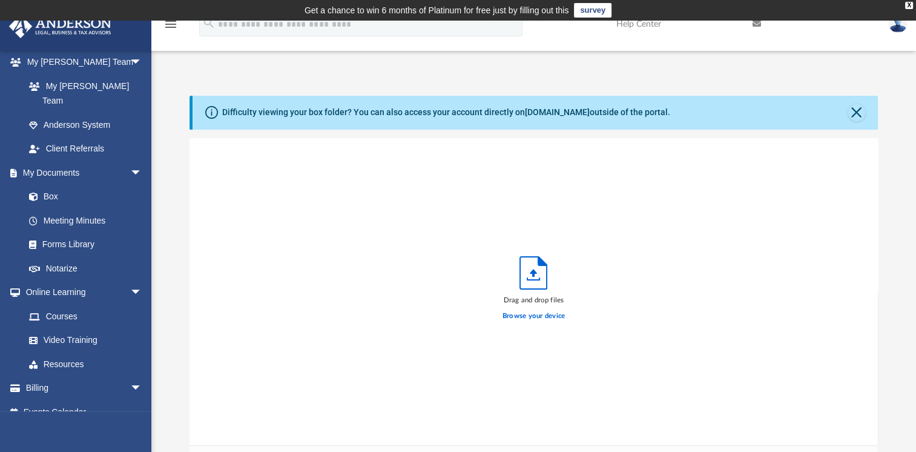
scroll to position [298, 678]
click at [42, 193] on span at bounding box center [40, 197] width 8 height 8
click at [860, 117] on button "Close" at bounding box center [856, 112] width 17 height 17
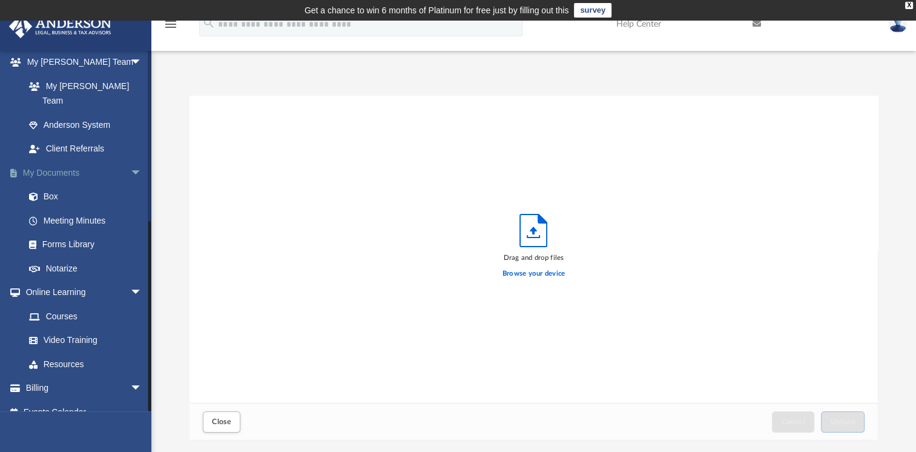
click at [47, 160] on link "My Documents arrow_drop_down" at bounding box center [84, 172] width 152 height 24
click at [42, 185] on link "Box" at bounding box center [88, 197] width 143 height 24
click at [234, 422] on button "Close" at bounding box center [222, 421] width 38 height 21
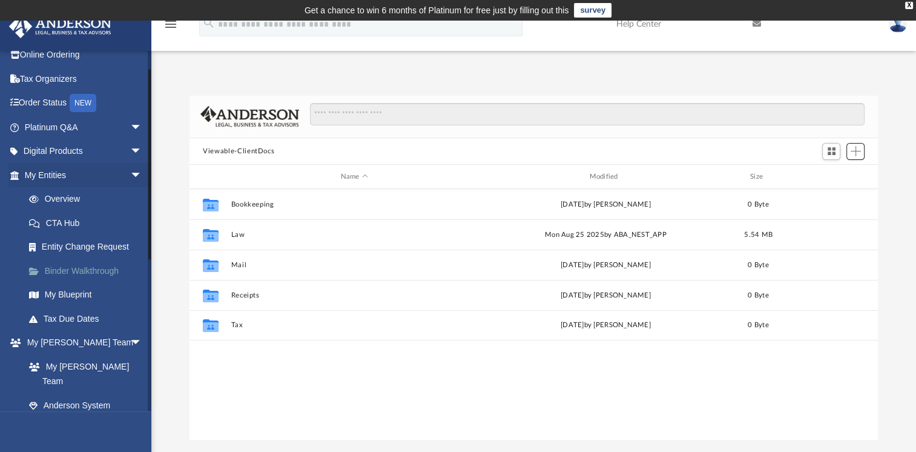
scroll to position [0, 0]
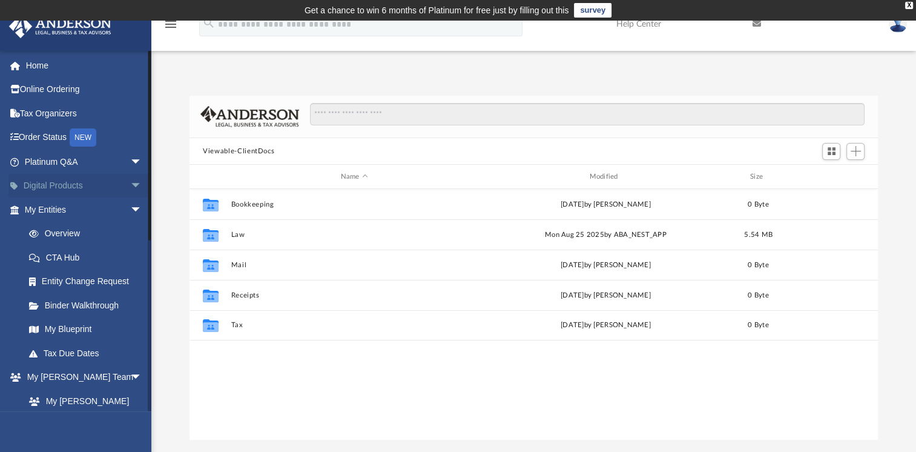
click at [71, 189] on link "Digital Products arrow_drop_down" at bounding box center [84, 186] width 152 height 24
click at [130, 186] on span "arrow_drop_down" at bounding box center [142, 186] width 24 height 25
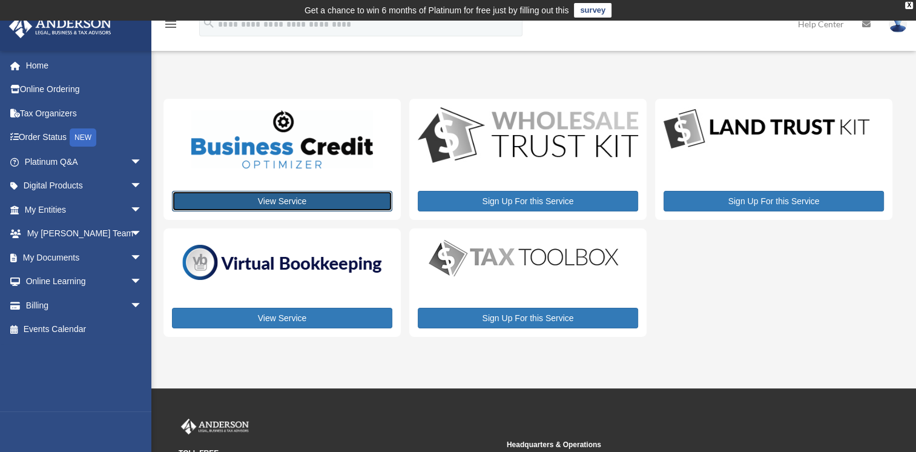
click at [281, 199] on link "View Service" at bounding box center [282, 201] width 220 height 21
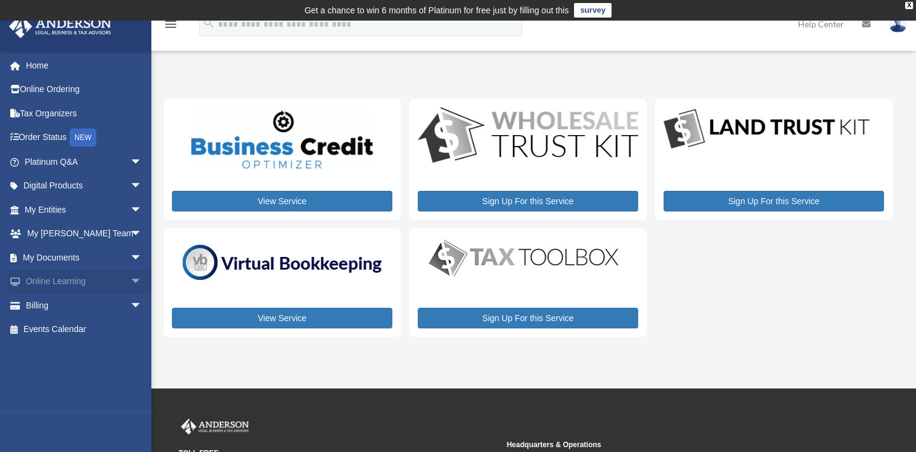
click at [73, 282] on link "Online Learning arrow_drop_down" at bounding box center [84, 281] width 152 height 24
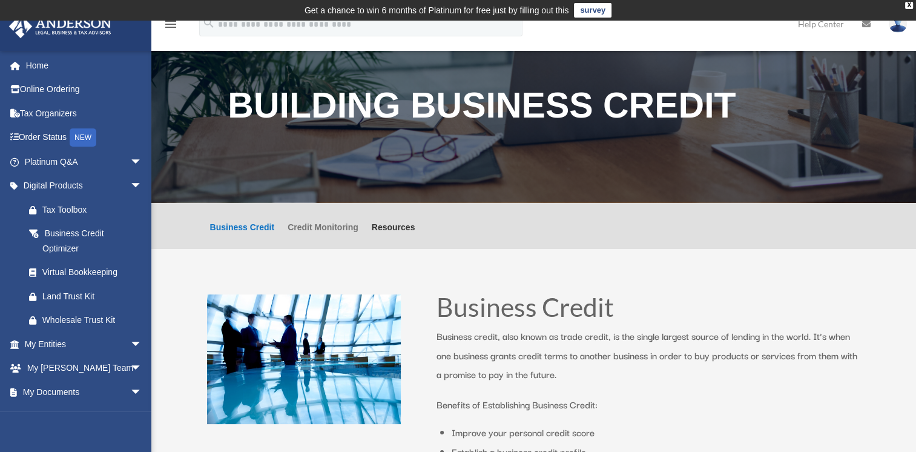
click at [315, 227] on link "Credit Monitoring" at bounding box center [323, 236] width 71 height 26
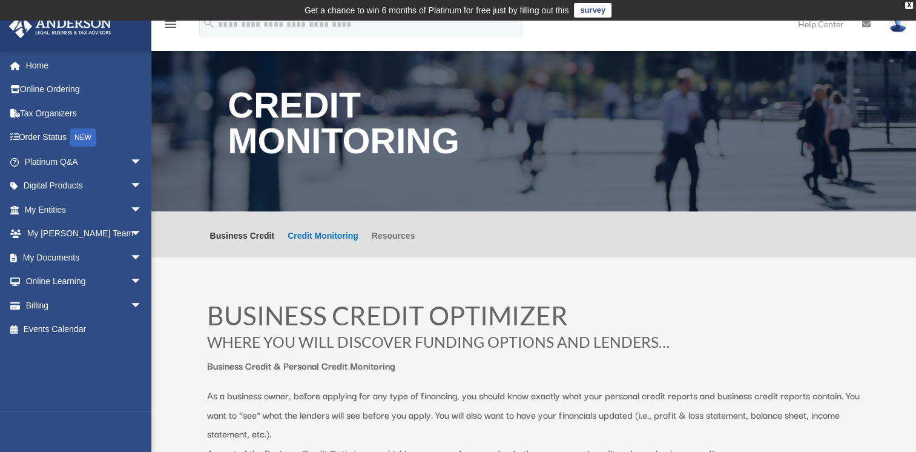
click at [387, 231] on link "Resources" at bounding box center [394, 244] width 44 height 26
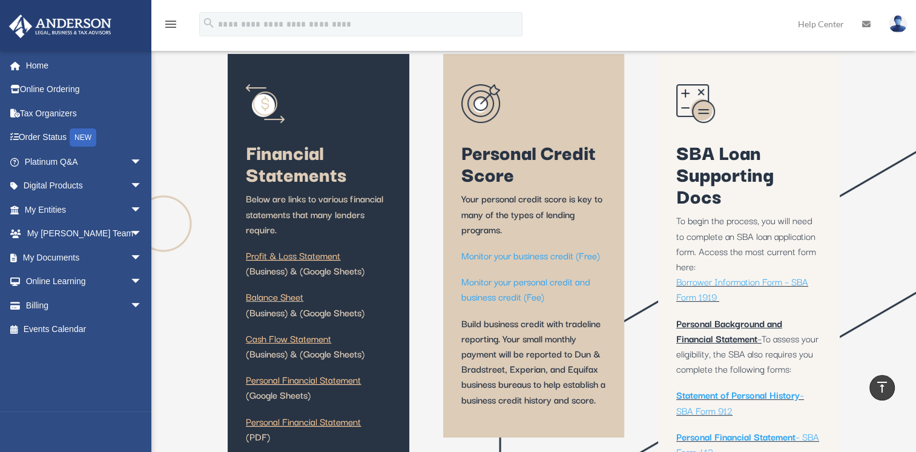
scroll to position [142, 0]
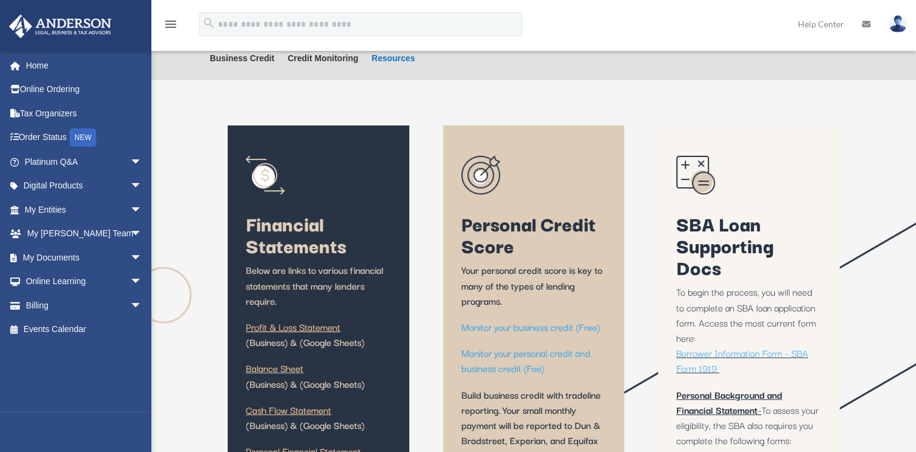
click at [504, 326] on link "Monitor your business credit (Free)" at bounding box center [530, 329] width 139 height 21
click at [54, 205] on link "My Entities arrow_drop_down" at bounding box center [84, 209] width 152 height 24
click at [71, 209] on link "My Entities arrow_drop_down" at bounding box center [84, 209] width 152 height 24
click at [107, 209] on link "My Entities arrow_drop_down" at bounding box center [84, 209] width 152 height 24
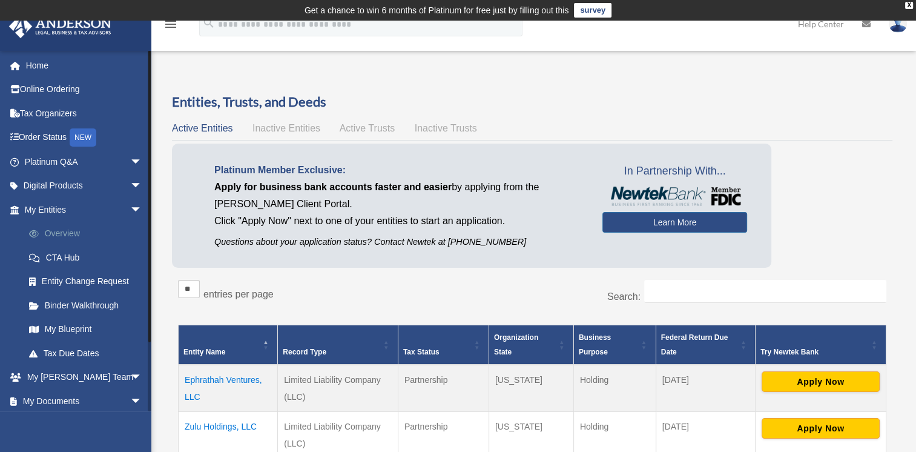
click at [73, 231] on link "Overview" at bounding box center [88, 234] width 143 height 24
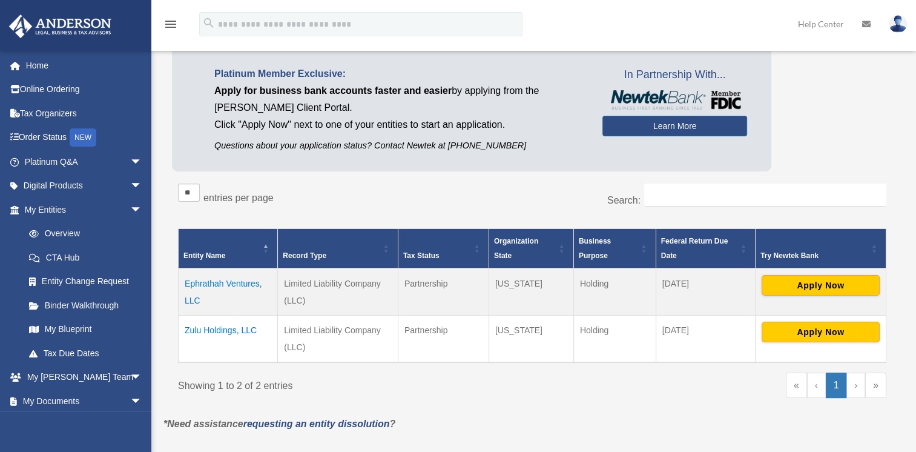
scroll to position [242, 0]
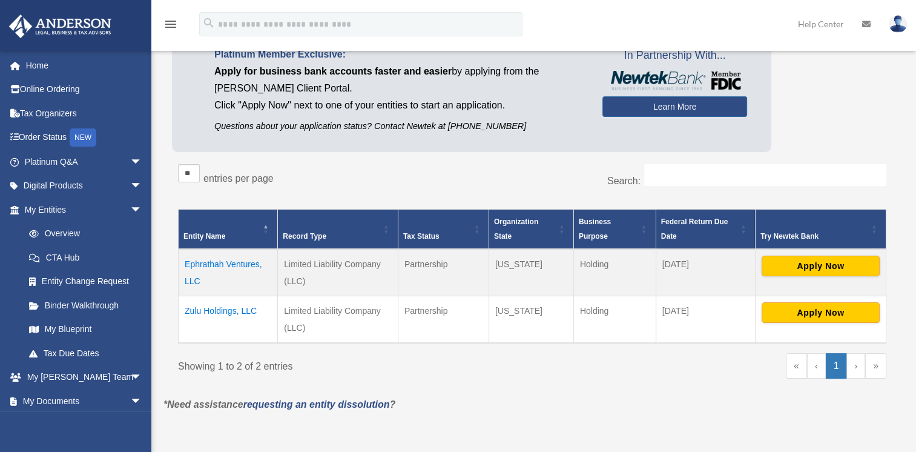
scroll to position [121, 0]
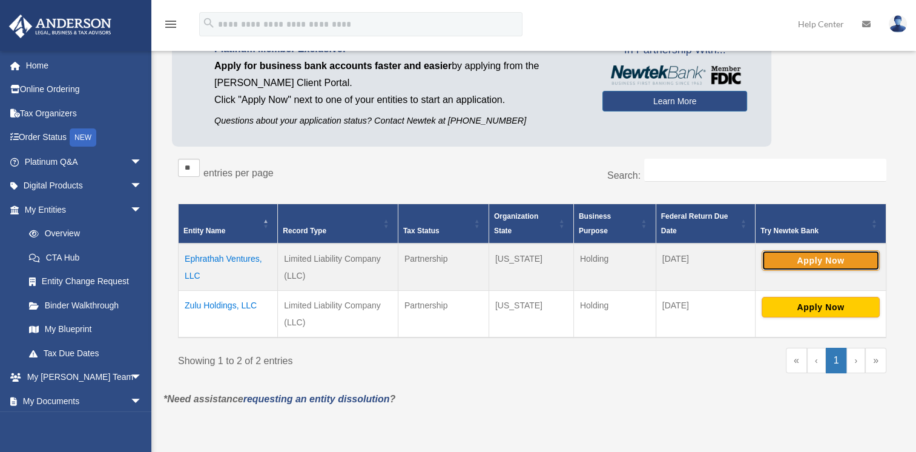
click at [844, 265] on button "Apply Now" at bounding box center [821, 260] width 118 height 21
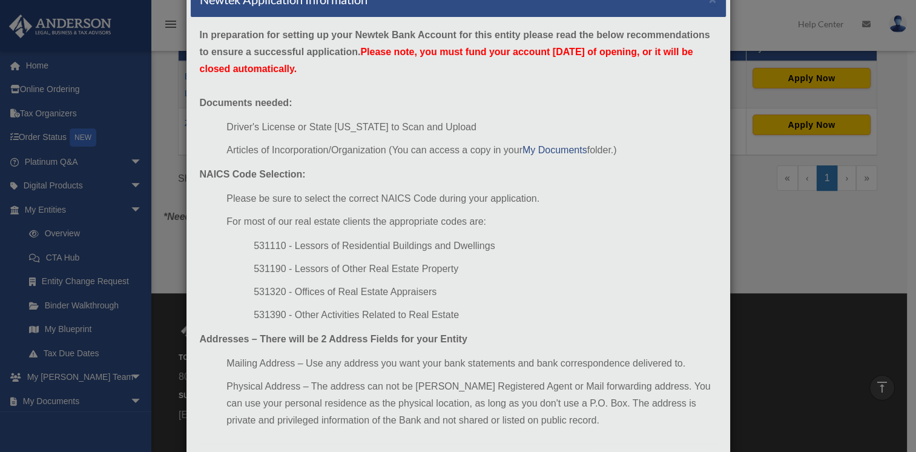
scroll to position [0, 0]
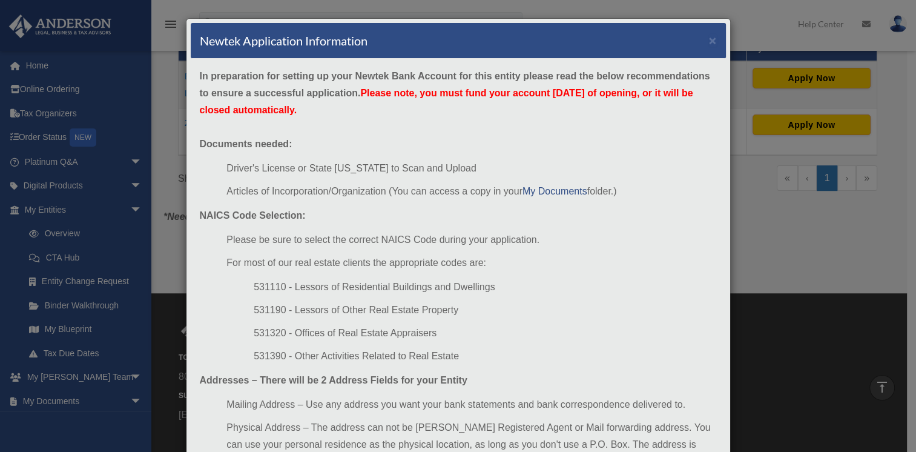
click at [777, 255] on div "Newtek Application Information × In preparation for setting up your Newtek Bank…" at bounding box center [458, 226] width 916 height 452
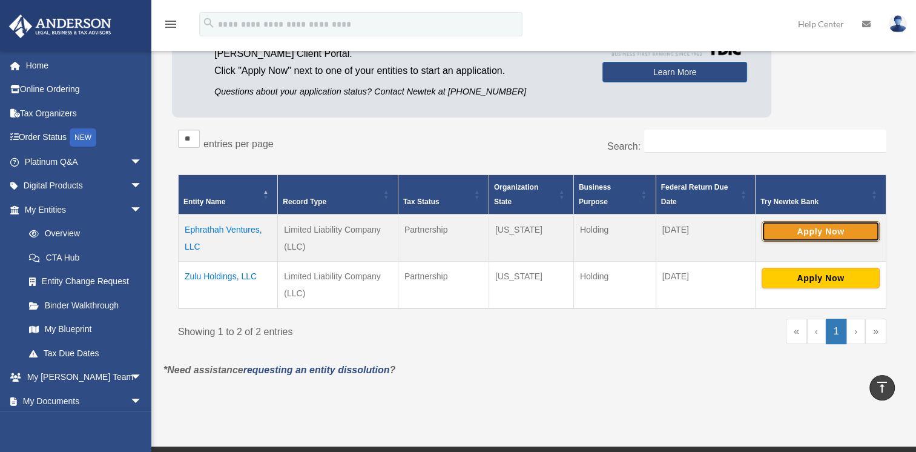
scroll to position [121, 0]
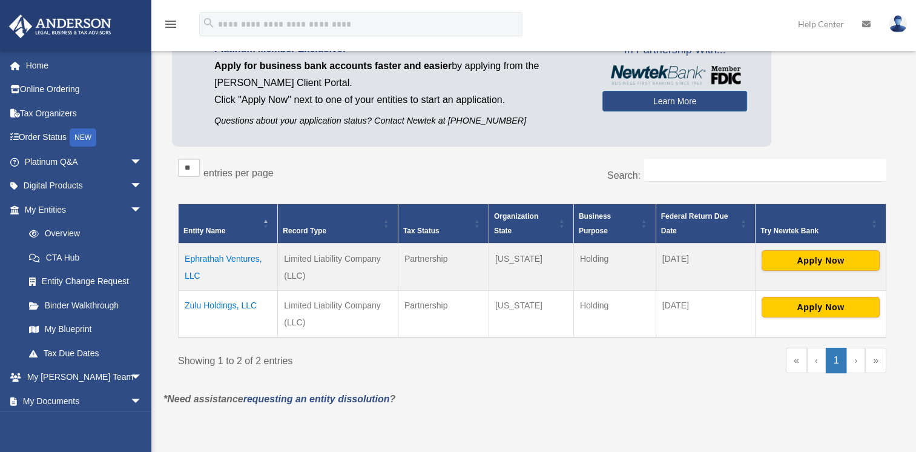
click at [231, 258] on td "Ephrathah Ventures, LLC" at bounding box center [228, 266] width 99 height 47
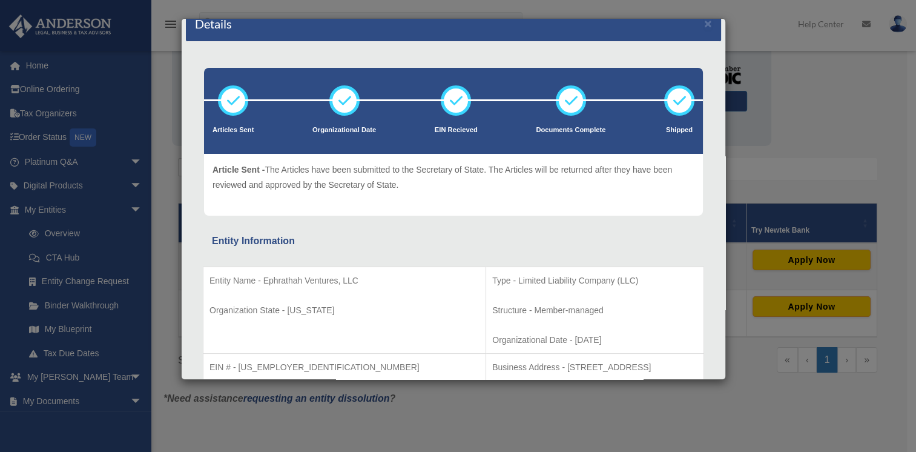
scroll to position [0, 0]
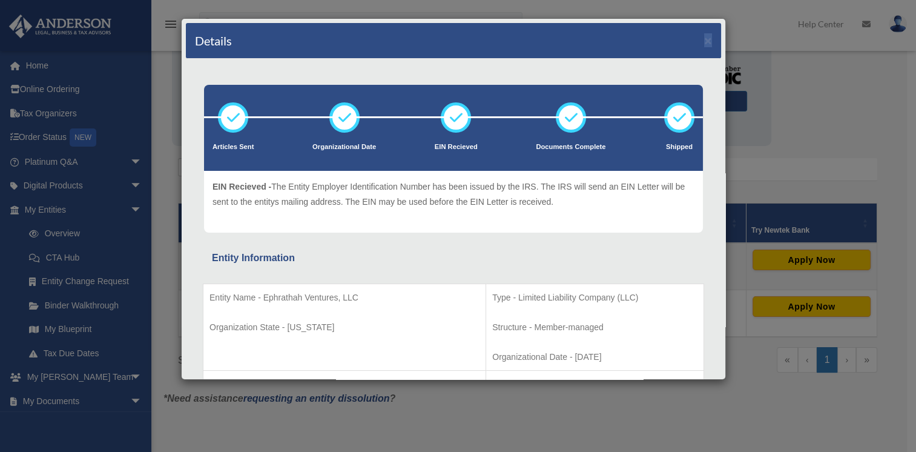
drag, startPoint x: 397, startPoint y: 31, endPoint x: 651, endPoint y: 79, distance: 258.2
click at [651, 79] on div "Details × Articles Sent" at bounding box center [453, 198] width 545 height 361
click at [783, 81] on div "Details × Articles Sent Organizational Date" at bounding box center [458, 226] width 916 height 452
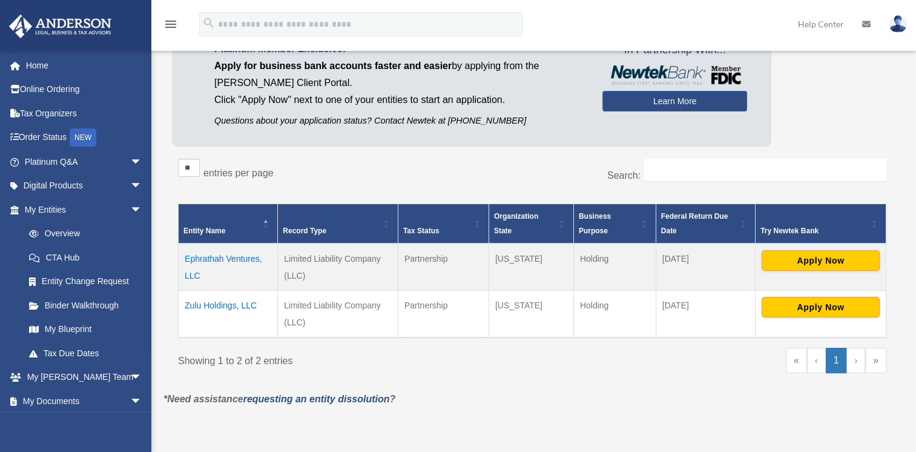
click at [206, 303] on td "Zulu Holdings, LLC" at bounding box center [228, 313] width 99 height 47
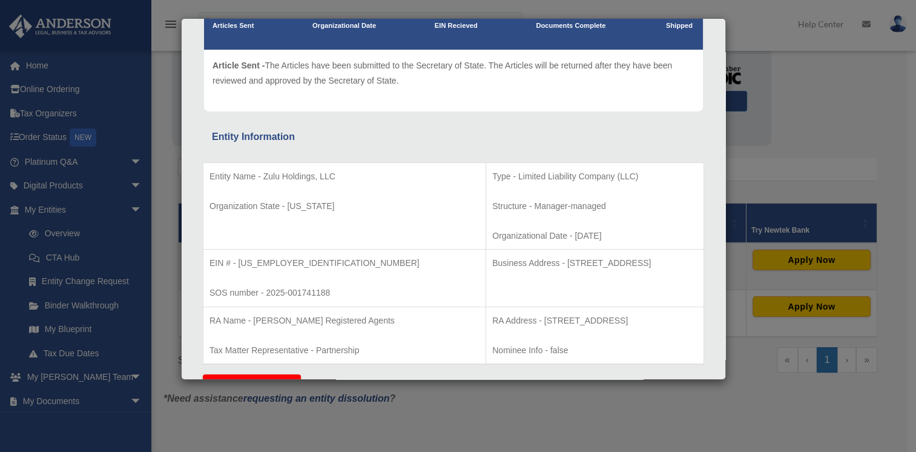
scroll to position [121, 0]
click at [840, 146] on div "Details × Articles Sent Organizational Date" at bounding box center [458, 226] width 916 height 452
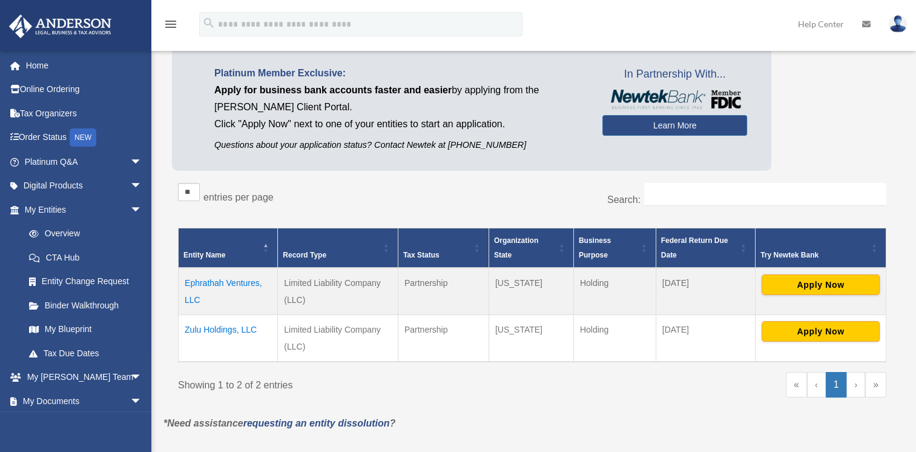
scroll to position [182, 0]
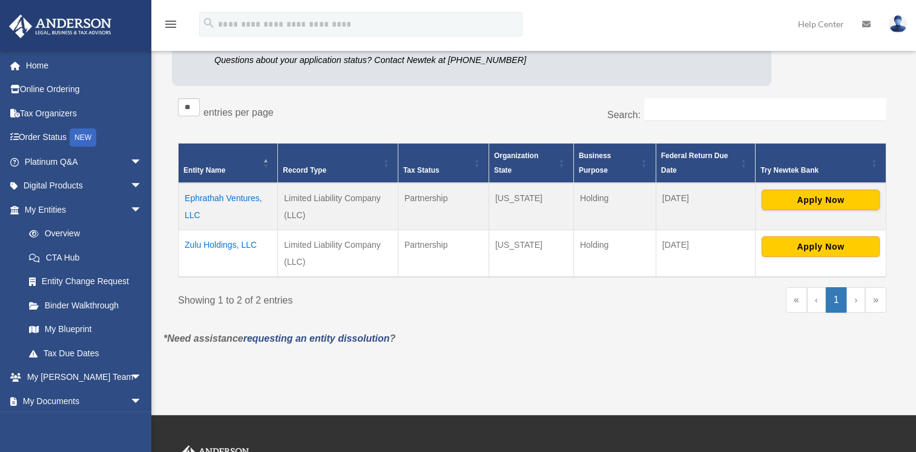
click at [233, 165] on th "Entity Name" at bounding box center [228, 163] width 99 height 40
click at [246, 161] on th "Entity Name" at bounding box center [228, 163] width 99 height 40
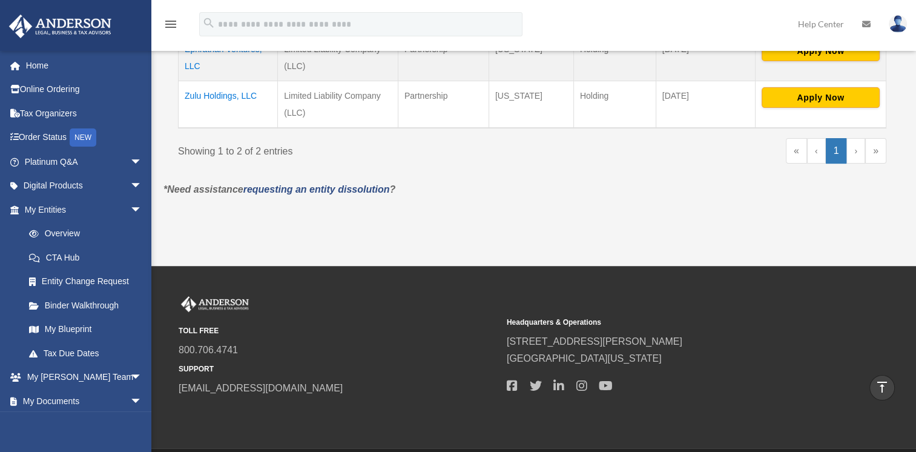
scroll to position [303, 0]
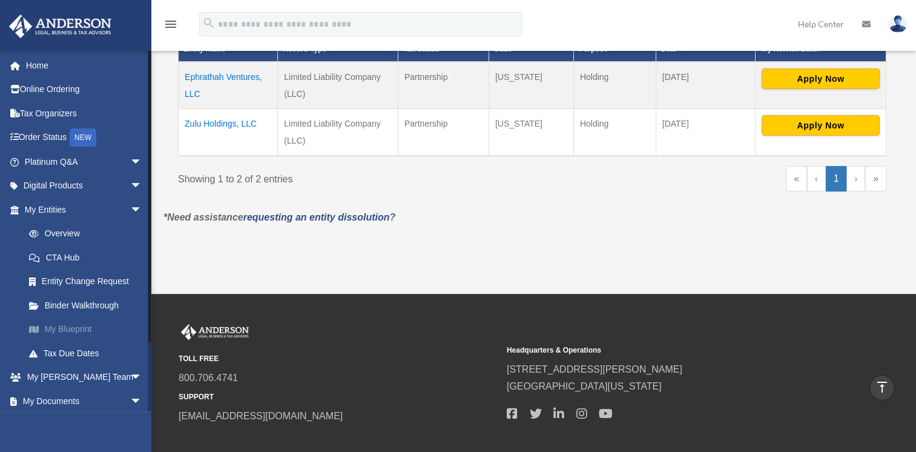
click at [78, 325] on link "My Blueprint" at bounding box center [88, 329] width 143 height 24
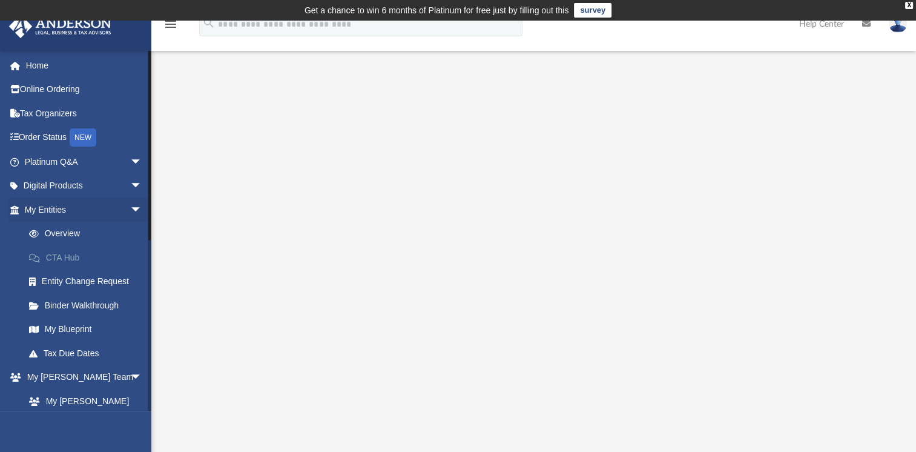
click at [59, 256] on link "CTA Hub" at bounding box center [88, 257] width 143 height 24
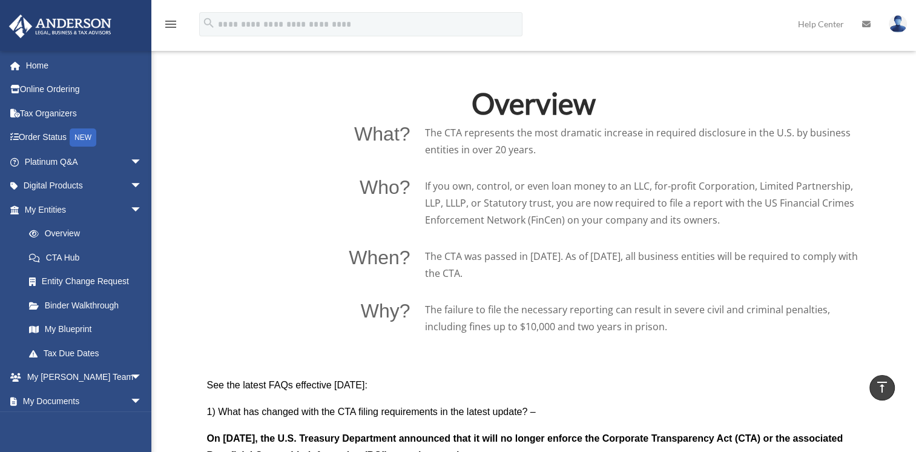
scroll to position [969, 0]
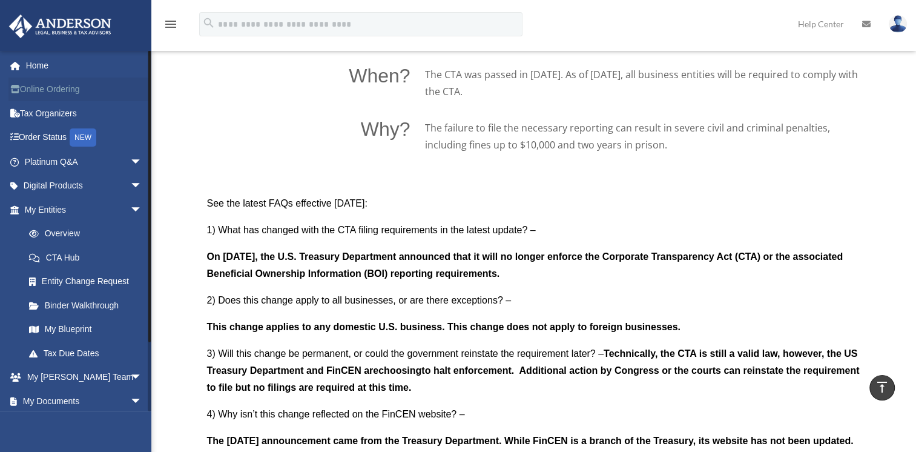
click at [69, 89] on link "Online Ordering" at bounding box center [84, 89] width 152 height 24
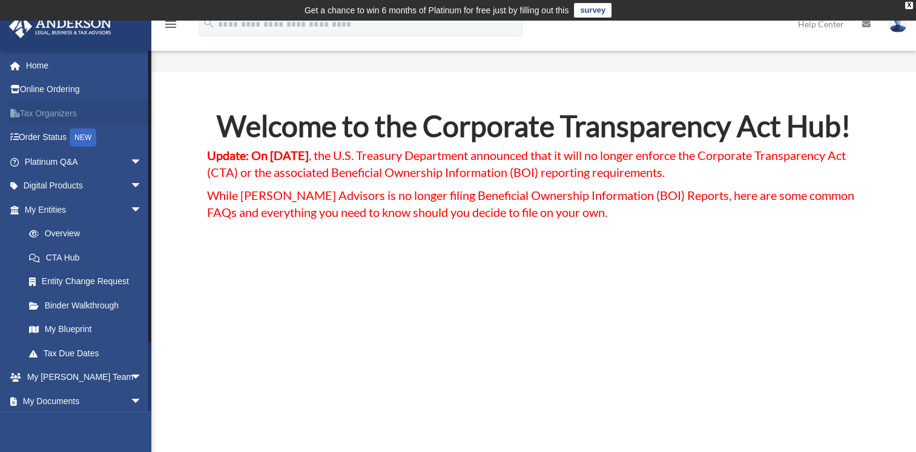
click at [33, 110] on link "Tax Organizers" at bounding box center [84, 113] width 152 height 24
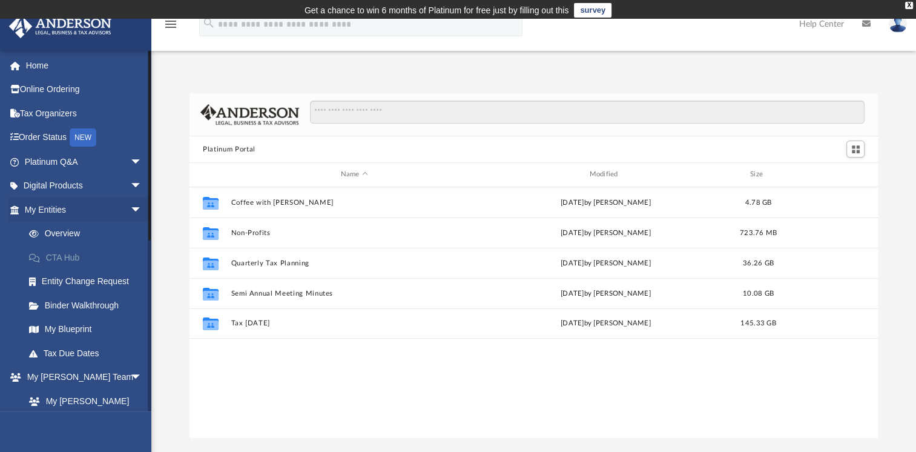
scroll to position [266, 678]
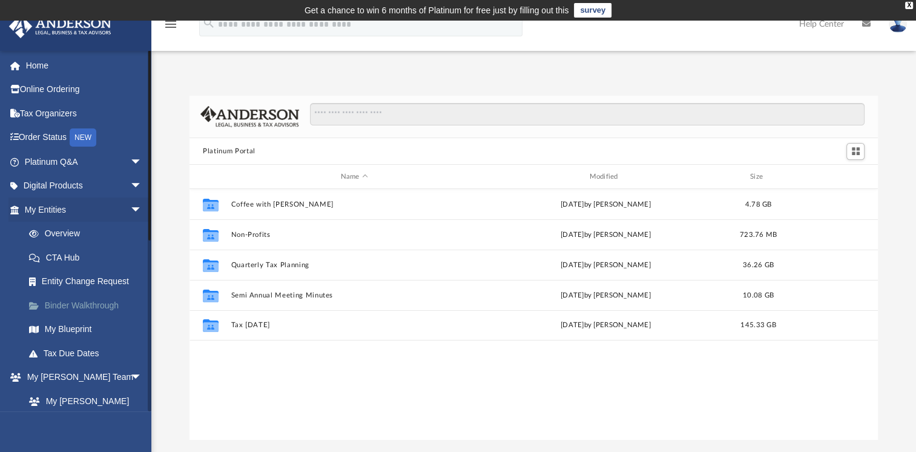
click at [76, 305] on link "Binder Walkthrough" at bounding box center [88, 305] width 143 height 24
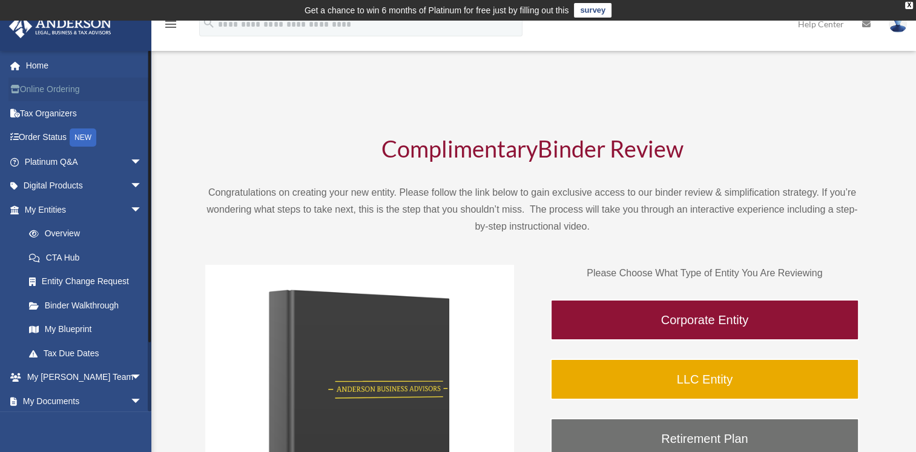
click at [68, 87] on link "Online Ordering" at bounding box center [84, 89] width 152 height 24
click at [48, 210] on link "My Entities arrow_drop_down" at bounding box center [84, 209] width 152 height 24
click at [68, 232] on link "Overview" at bounding box center [88, 234] width 143 height 24
